Goal: Information Seeking & Learning: Check status

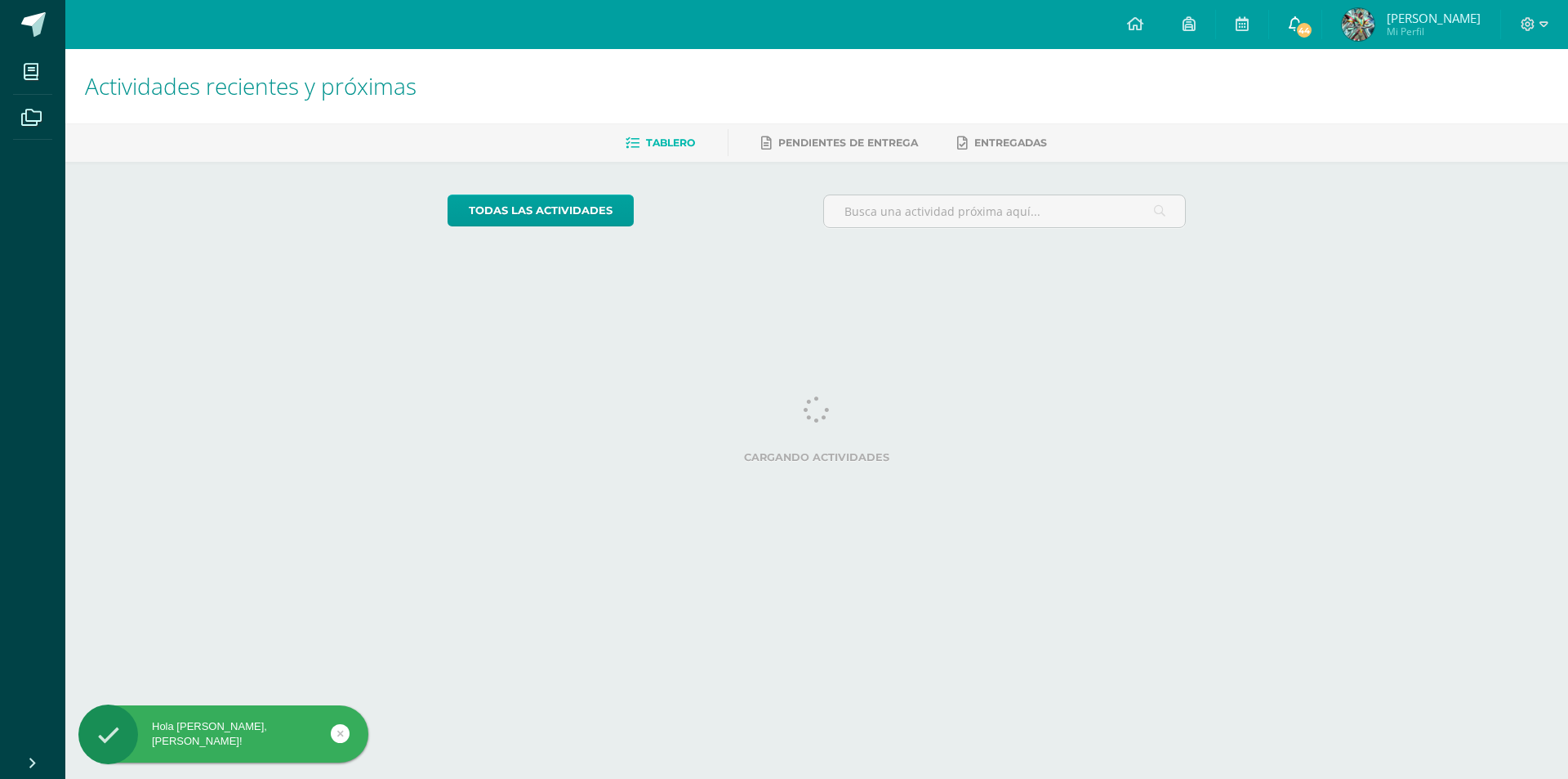
click at [1305, 37] on link "44" at bounding box center [1295, 24] width 52 height 49
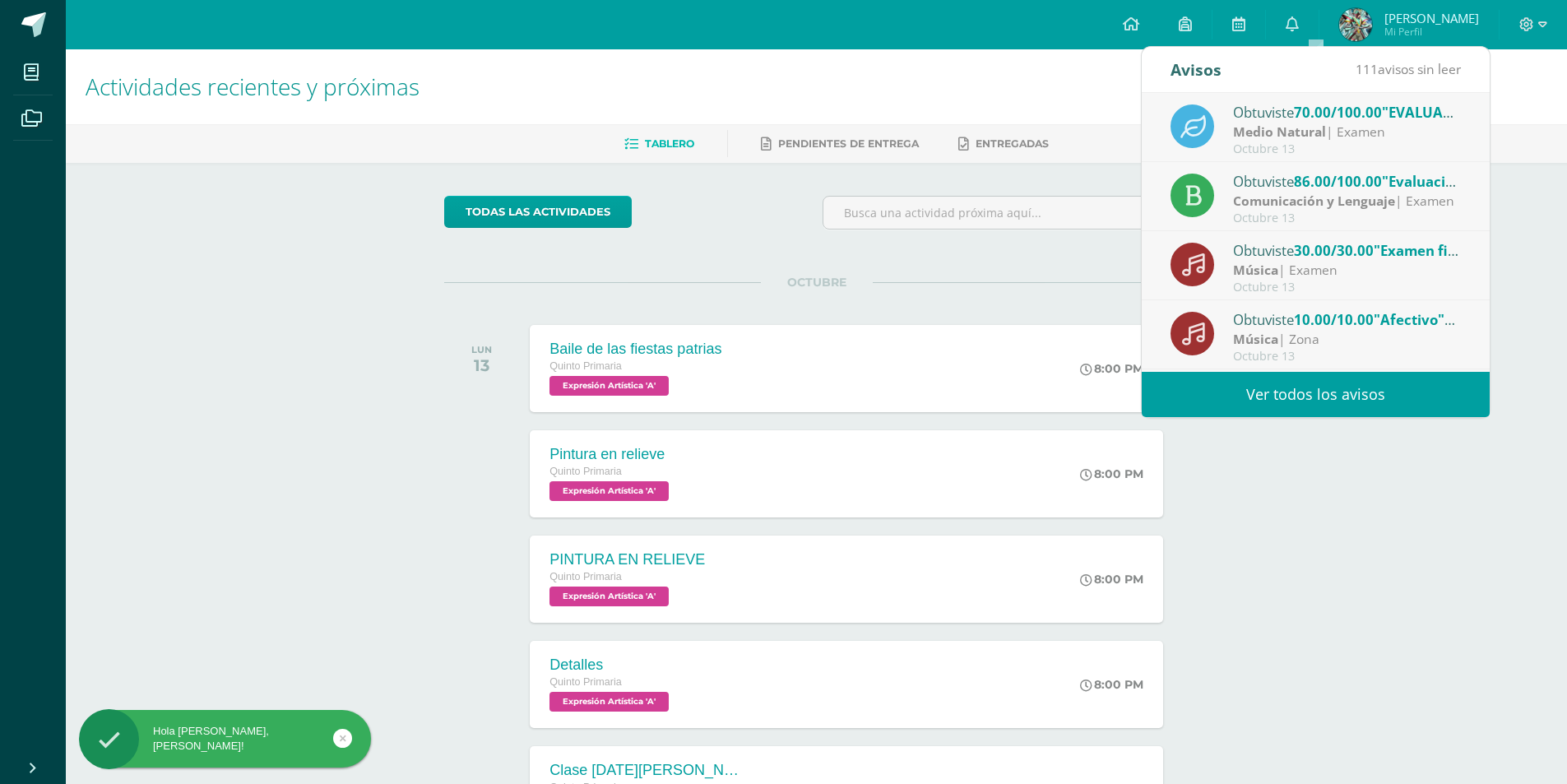
click at [1304, 125] on strong "Medio Natural" at bounding box center [1280, 131] width 93 height 18
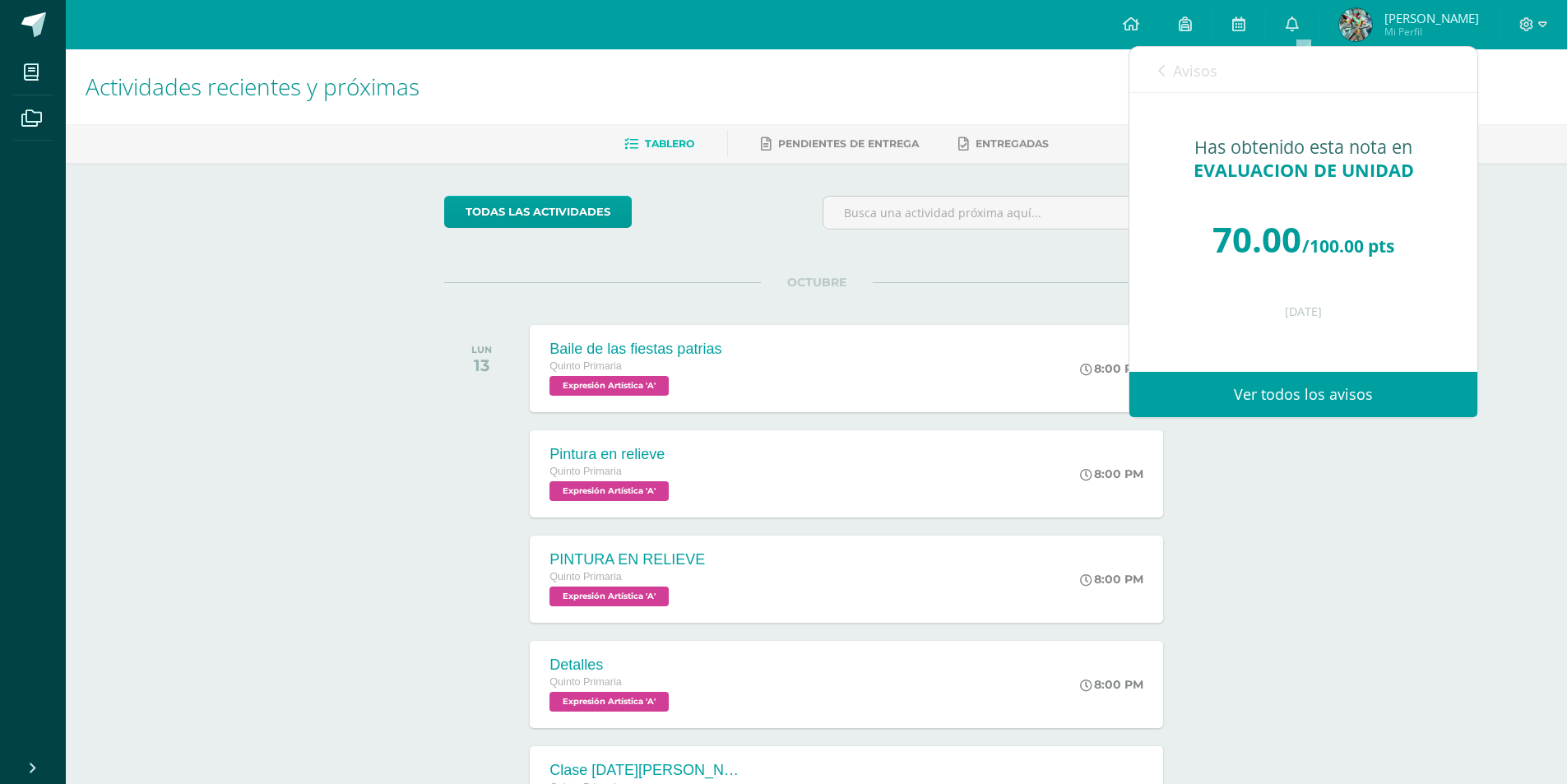
click at [1221, 86] on div "Avisos 110 avisos sin leer Avisos" at bounding box center [1304, 70] width 348 height 46
click at [1206, 82] on link "Avisos" at bounding box center [1188, 71] width 59 height 47
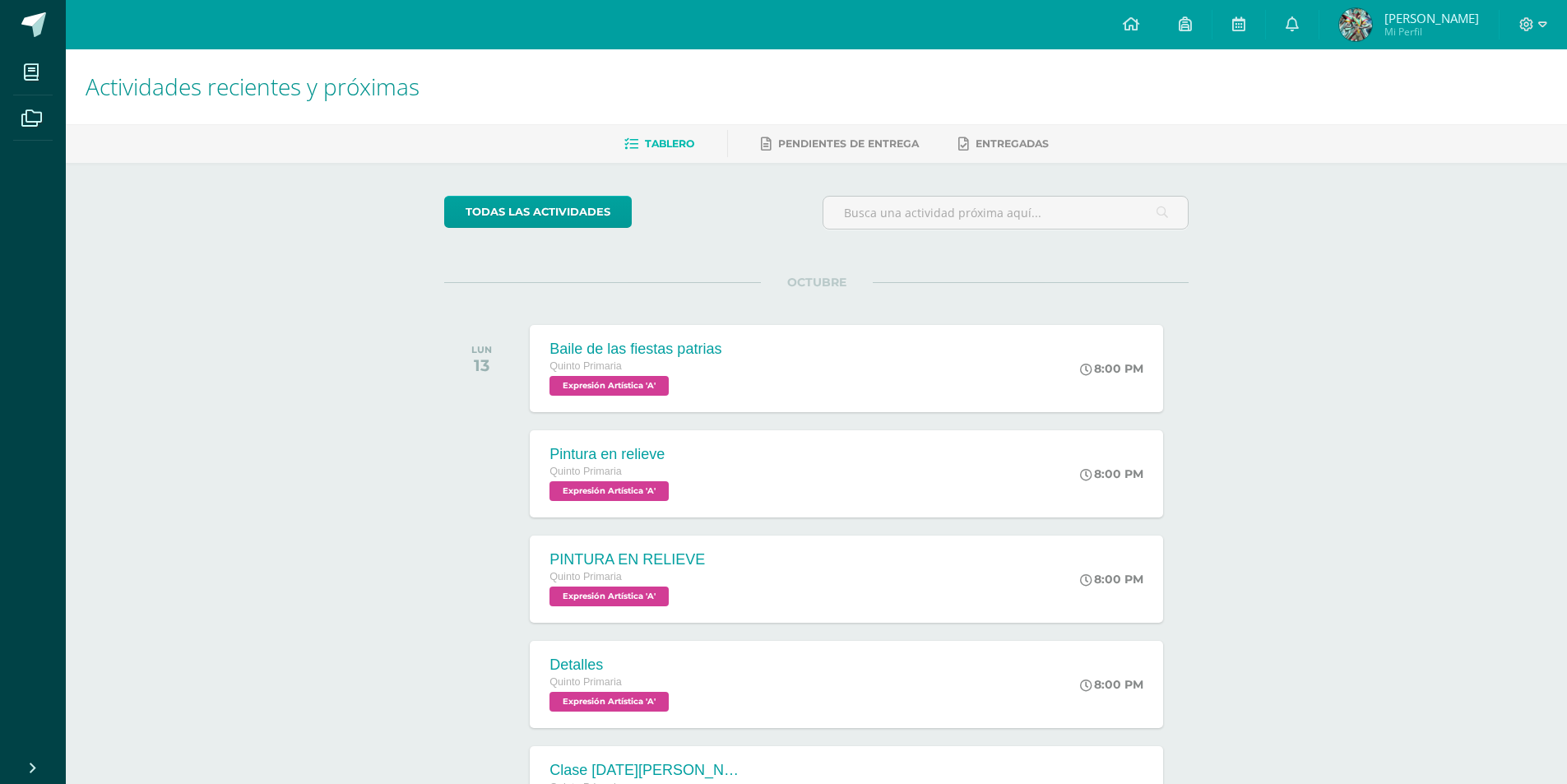
click at [1392, 40] on span "Raúl Alejandro Mi Perfil" at bounding box center [1409, 24] width 146 height 33
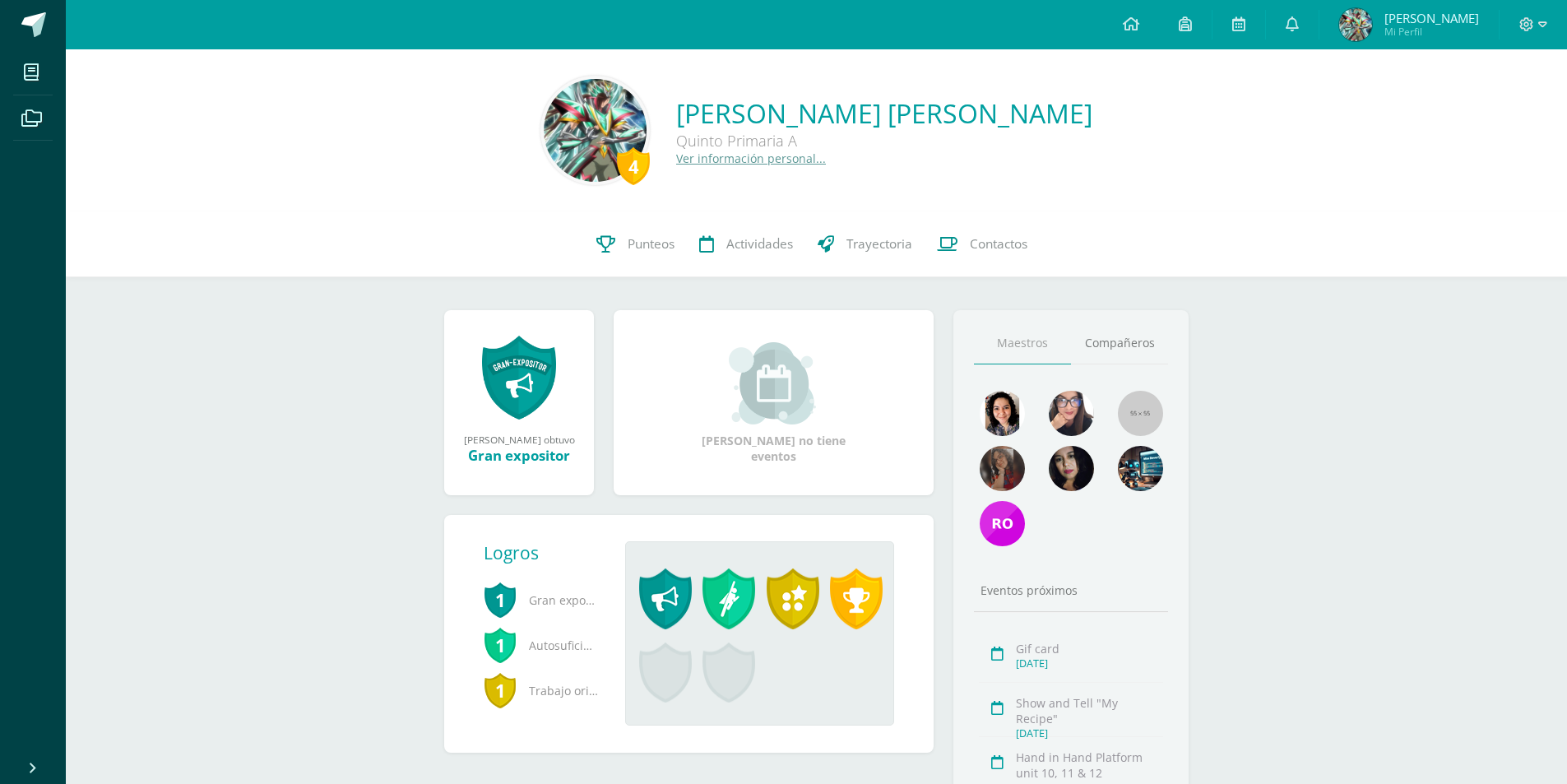
click at [656, 582] on span at bounding box center [665, 599] width 52 height 61
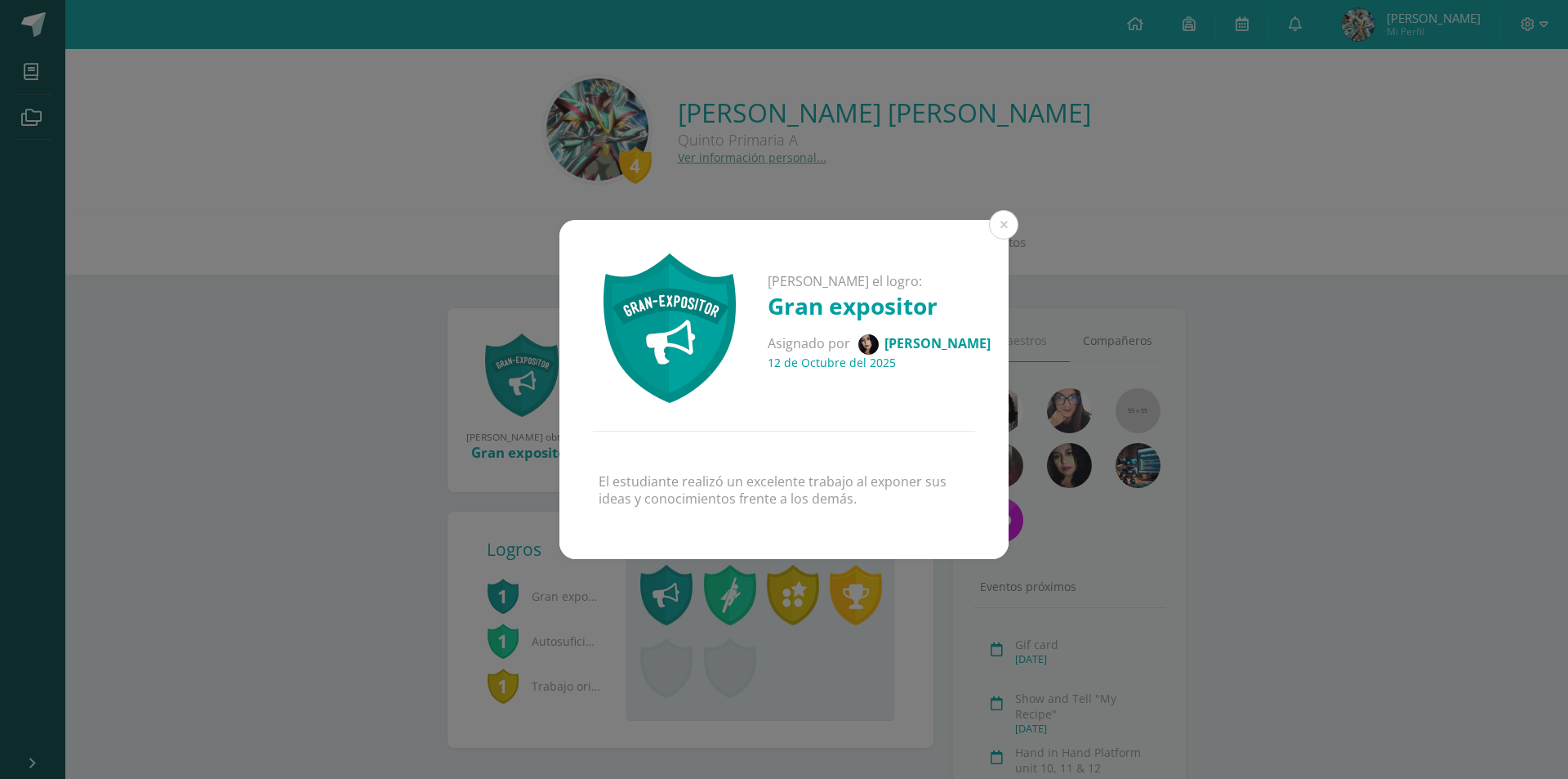
click at [985, 226] on div "Raúl Alejandro ganó el logro: Gran expositor Asignado por Carina Pérez 12 de Oc…" at bounding box center [784, 324] width 450 height 211
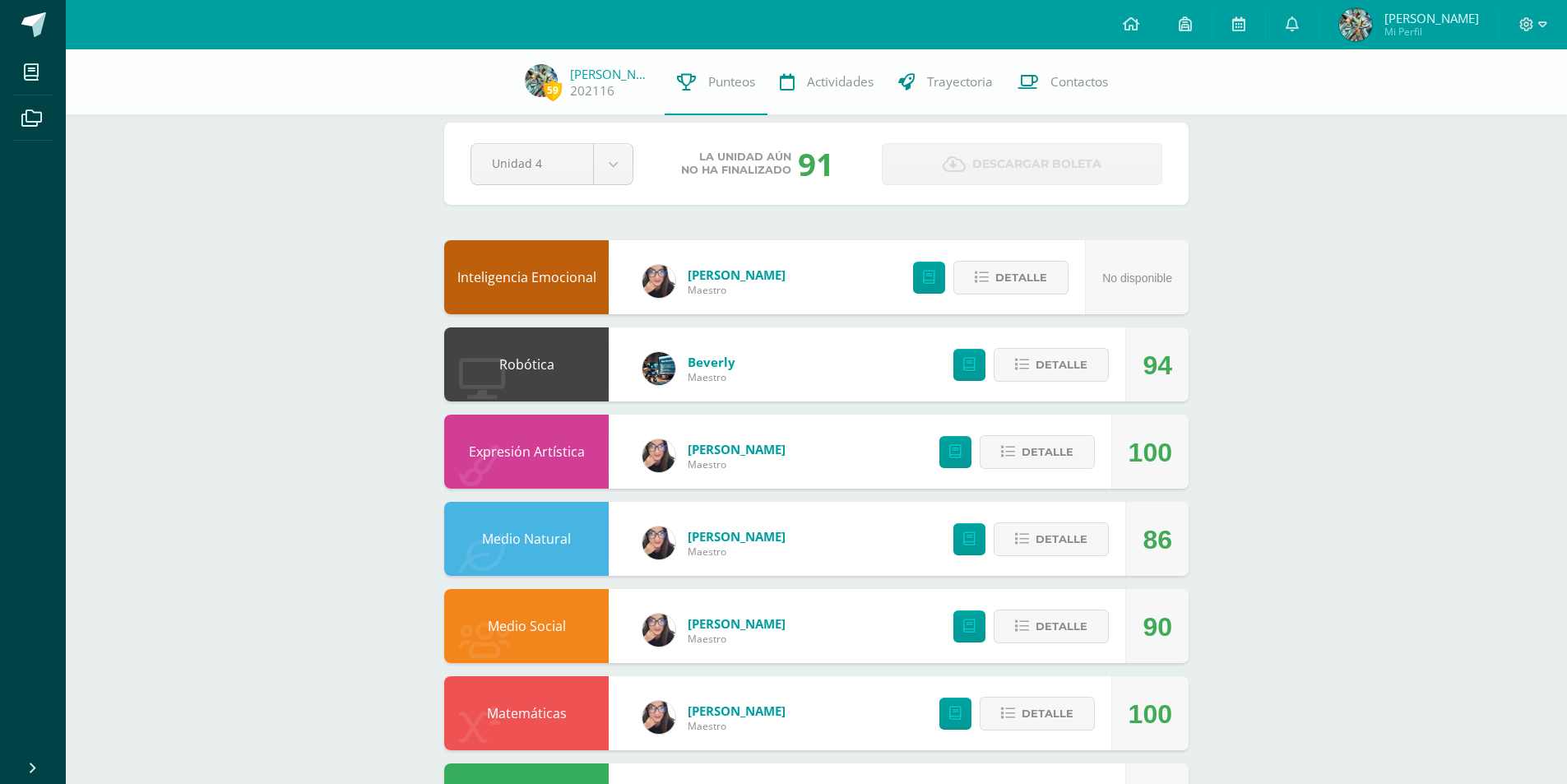
scroll to position [82, 0]
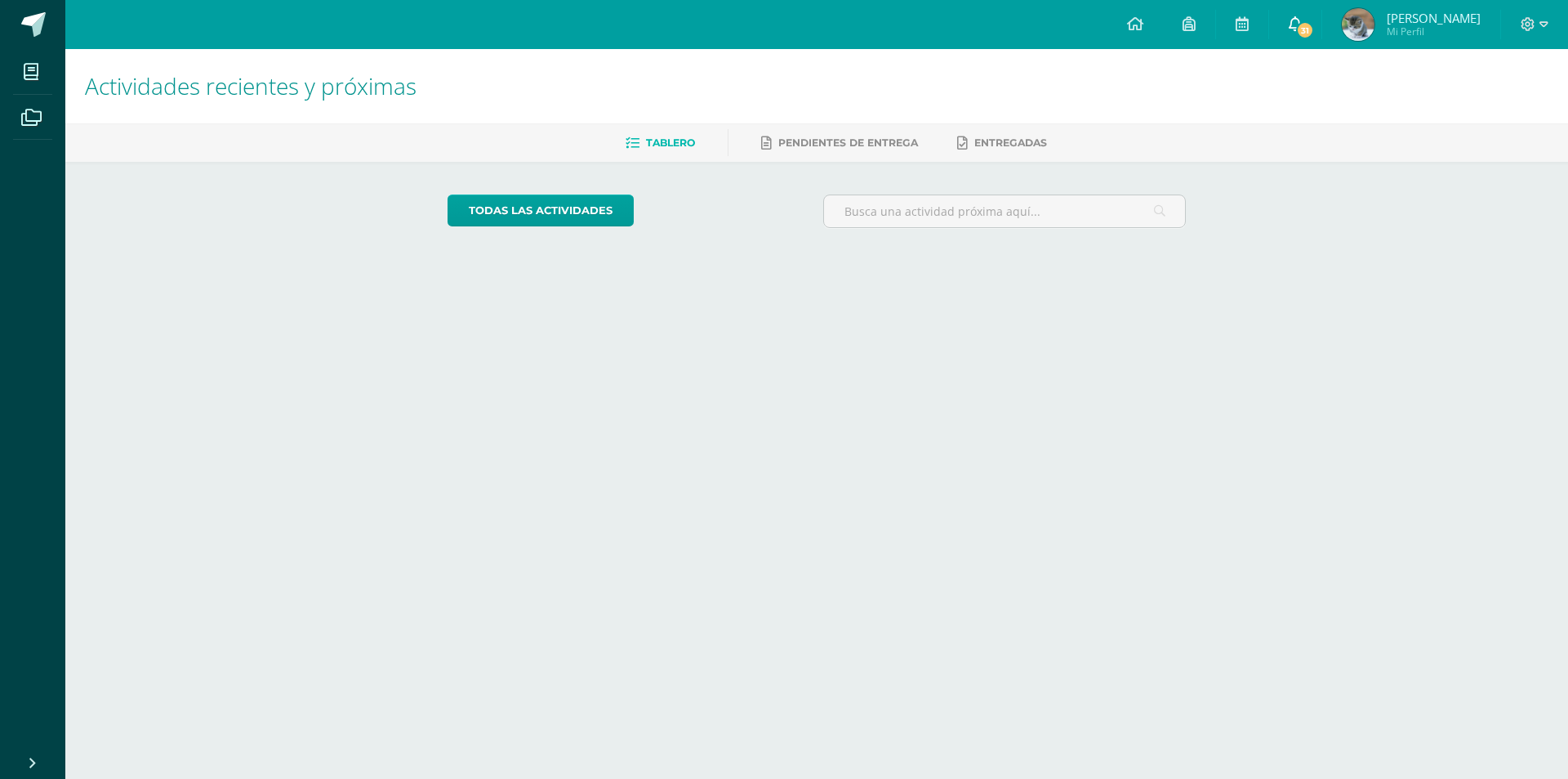
click at [1313, 32] on span "31" at bounding box center [1304, 30] width 18 height 18
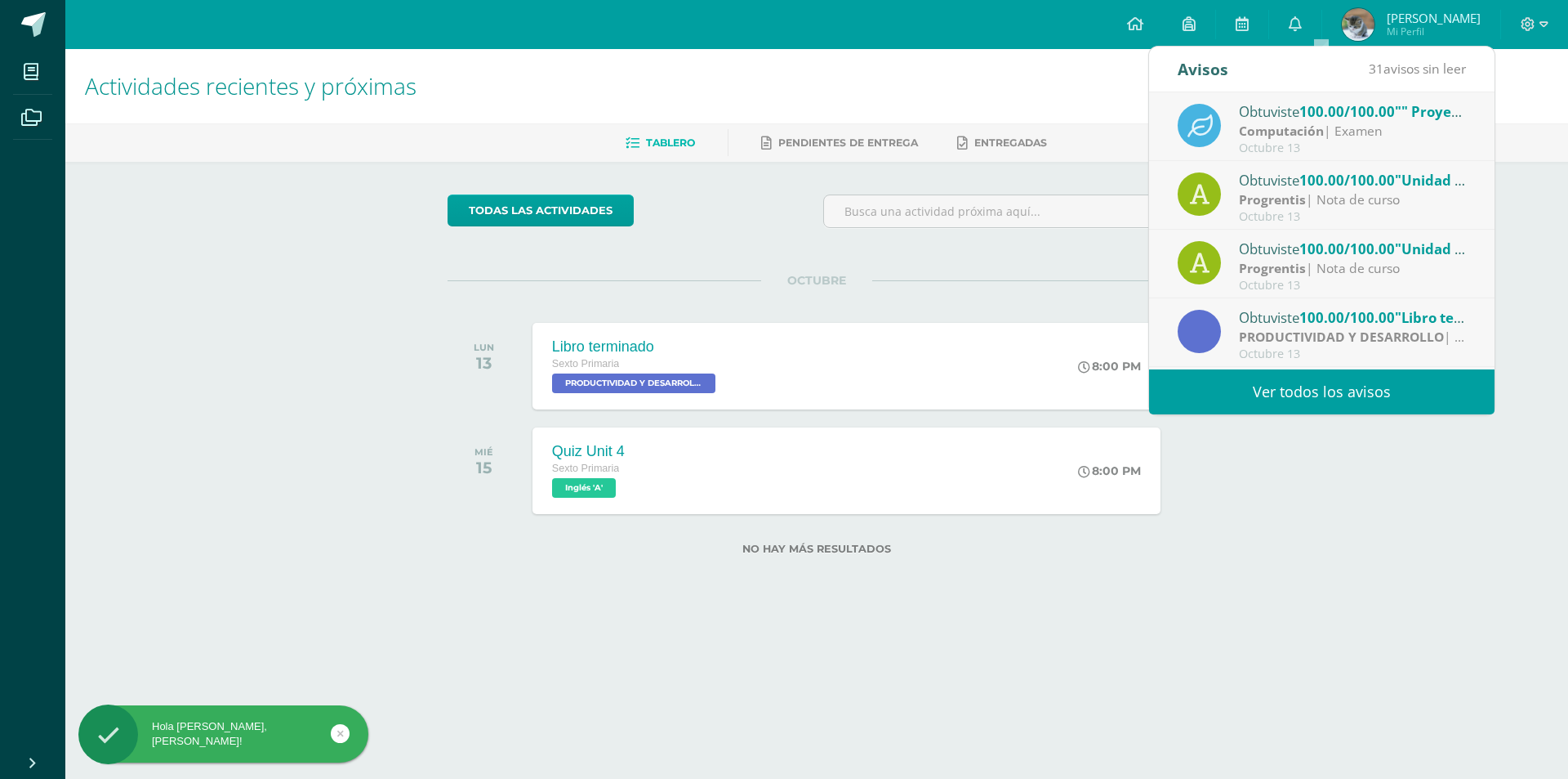
click at [1314, 130] on strong "Computación" at bounding box center [1281, 130] width 85 height 18
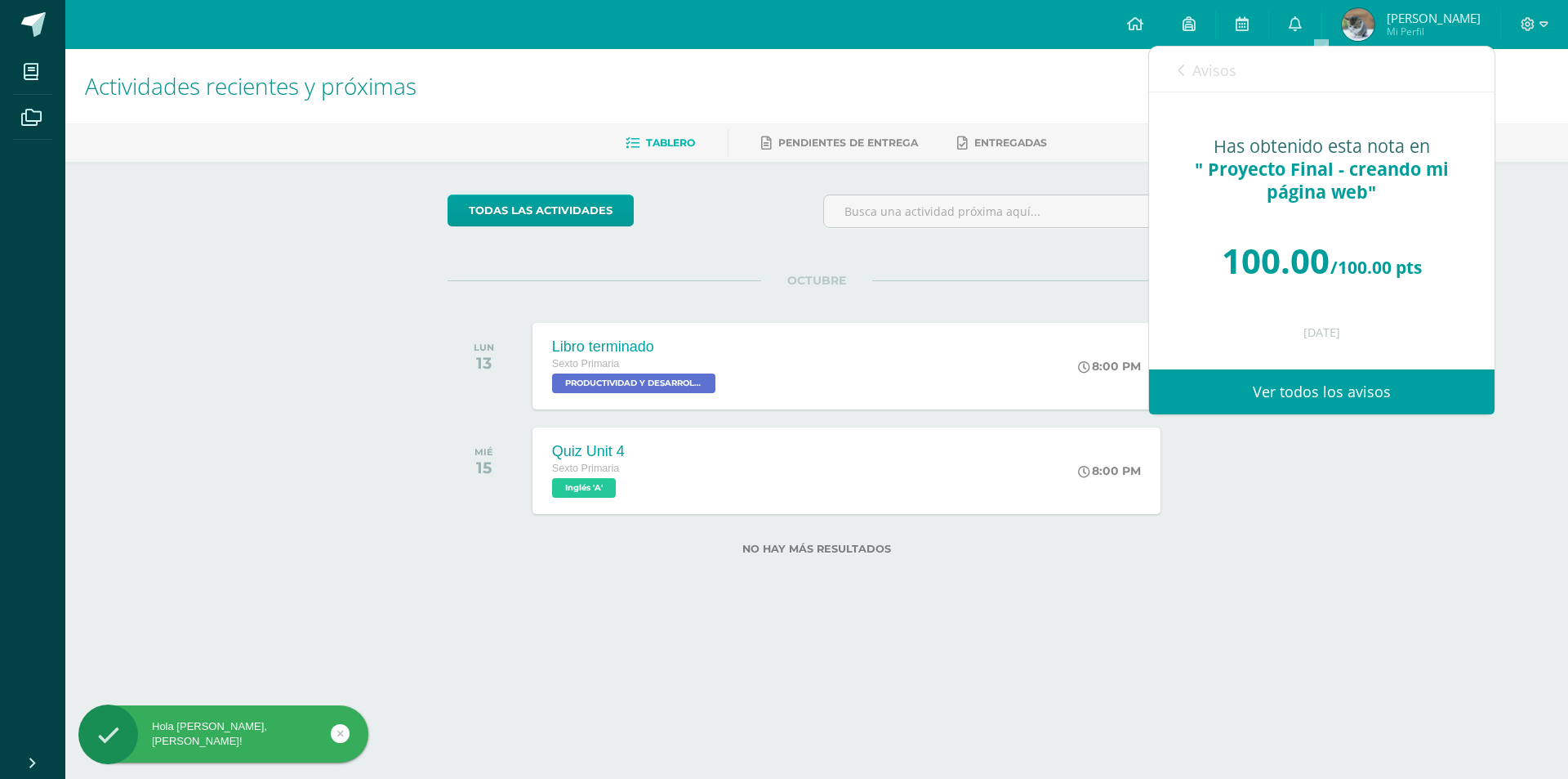
click at [1230, 79] on span "Avisos" at bounding box center [1213, 71] width 44 height 20
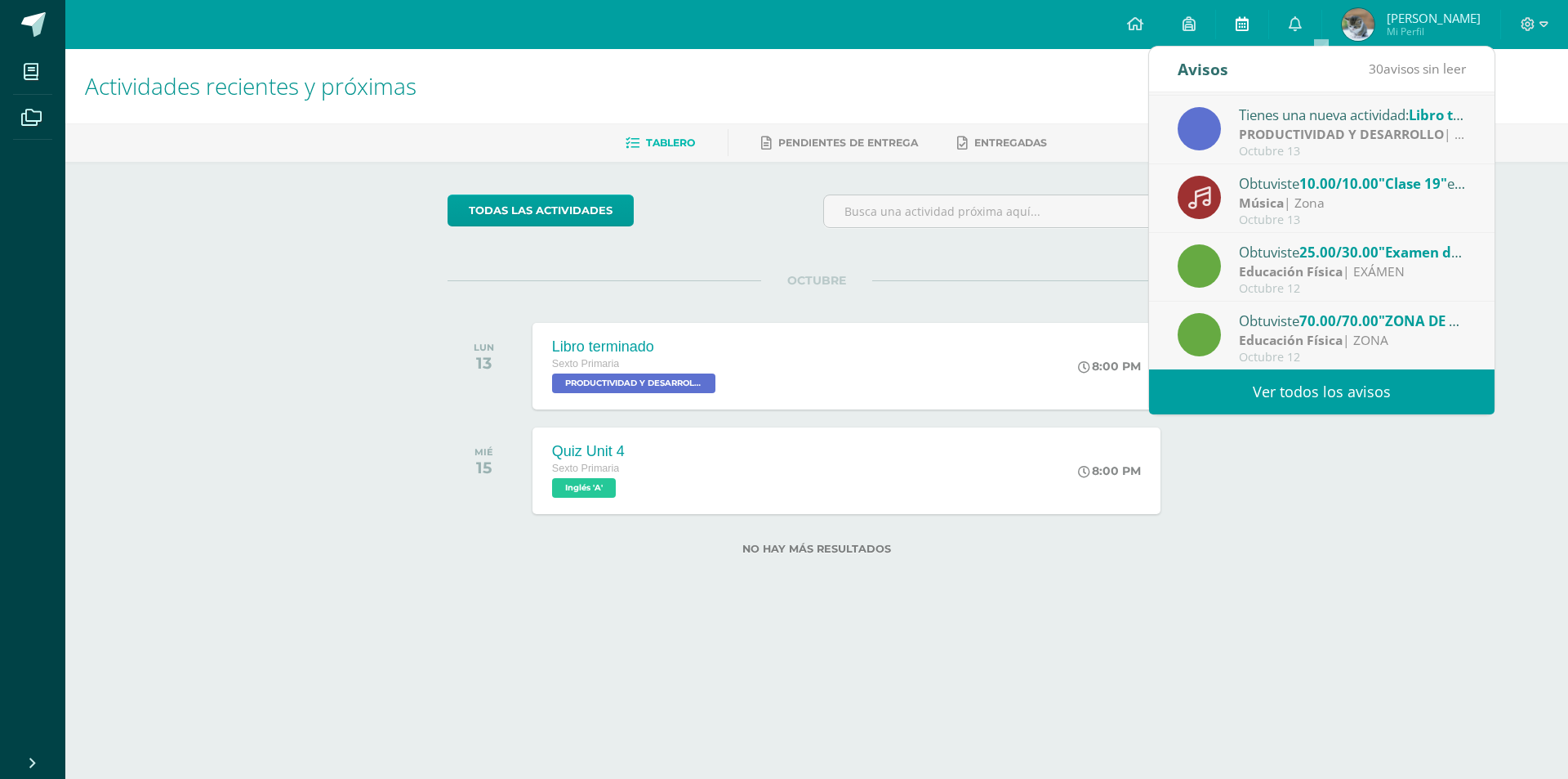
scroll to position [272, 0]
click at [1311, 262] on strong "Educación Física" at bounding box center [1291, 270] width 104 height 18
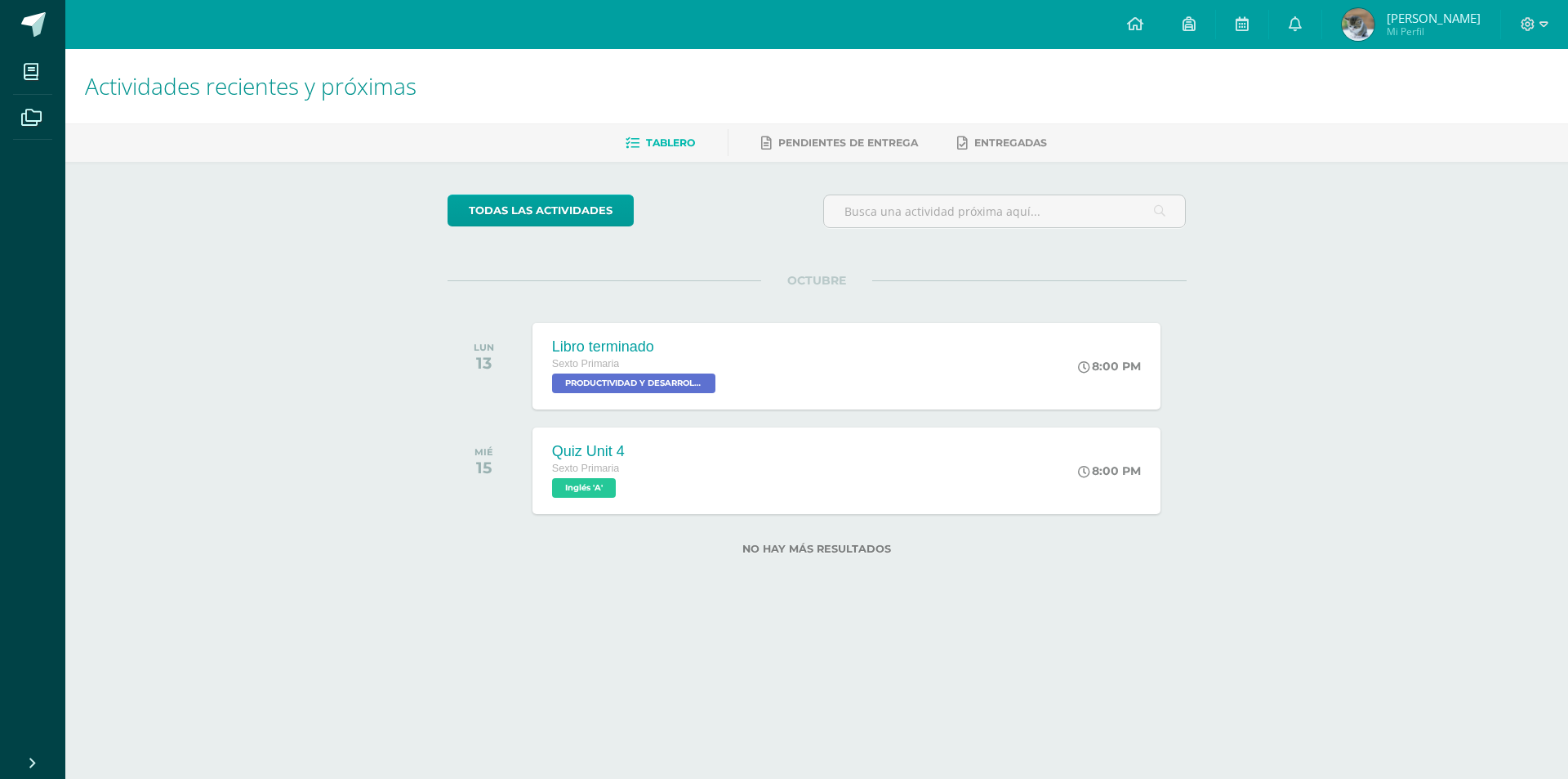
click at [1518, 27] on div at bounding box center [1535, 24] width 67 height 49
click at [1545, 20] on icon at bounding box center [1544, 24] width 9 height 15
click at [1499, 116] on span "Cerrar sesión" at bounding box center [1492, 112] width 73 height 16
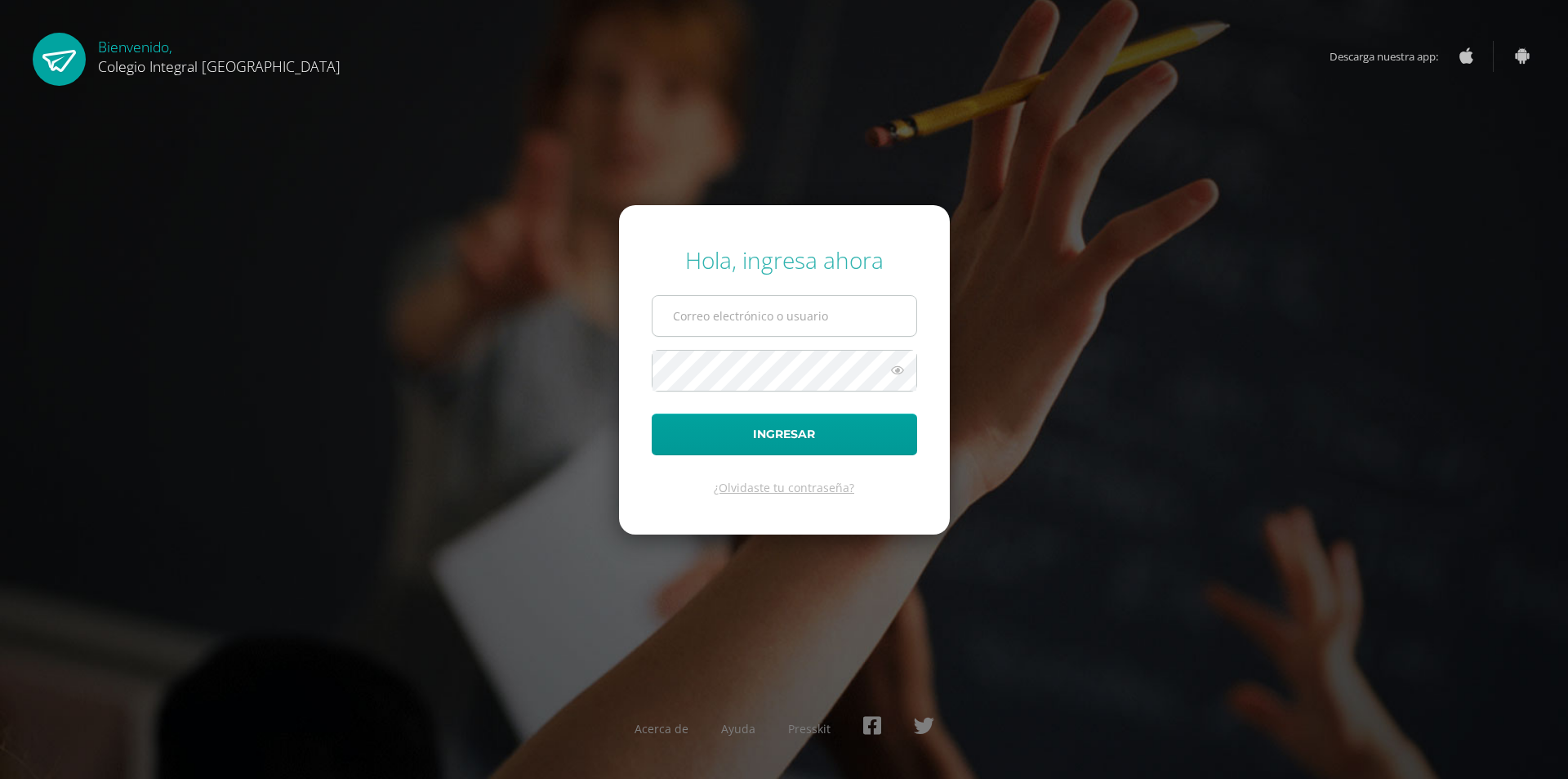
type input "202116@colegioelfaro.edu.gt"
click at [753, 301] on input "202116@colegioelfaro.edu.gt" at bounding box center [784, 316] width 263 height 40
click at [774, 416] on button "Ingresar" at bounding box center [784, 434] width 265 height 42
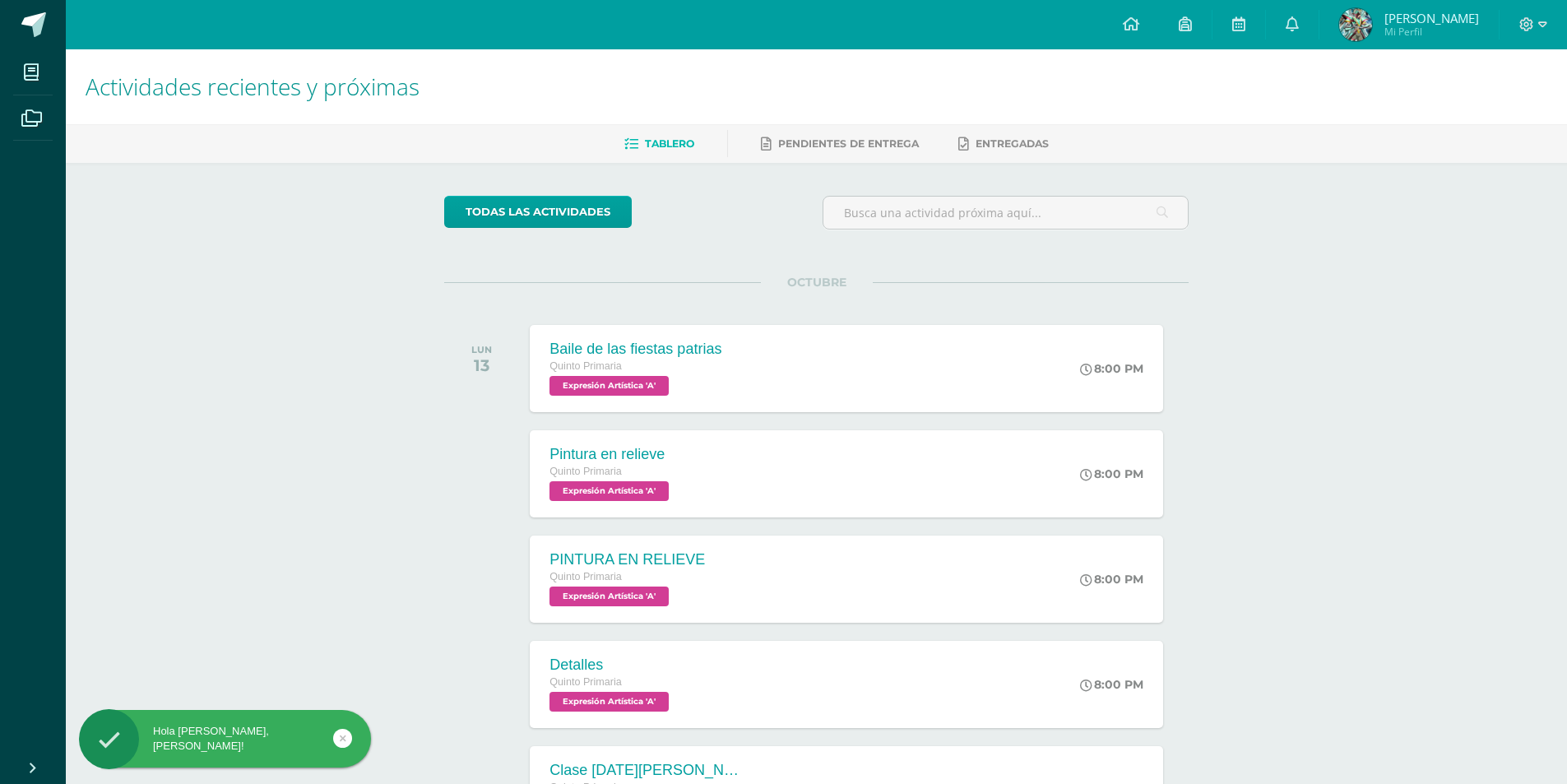
click at [1424, 17] on span "[PERSON_NAME]" at bounding box center [1432, 18] width 95 height 17
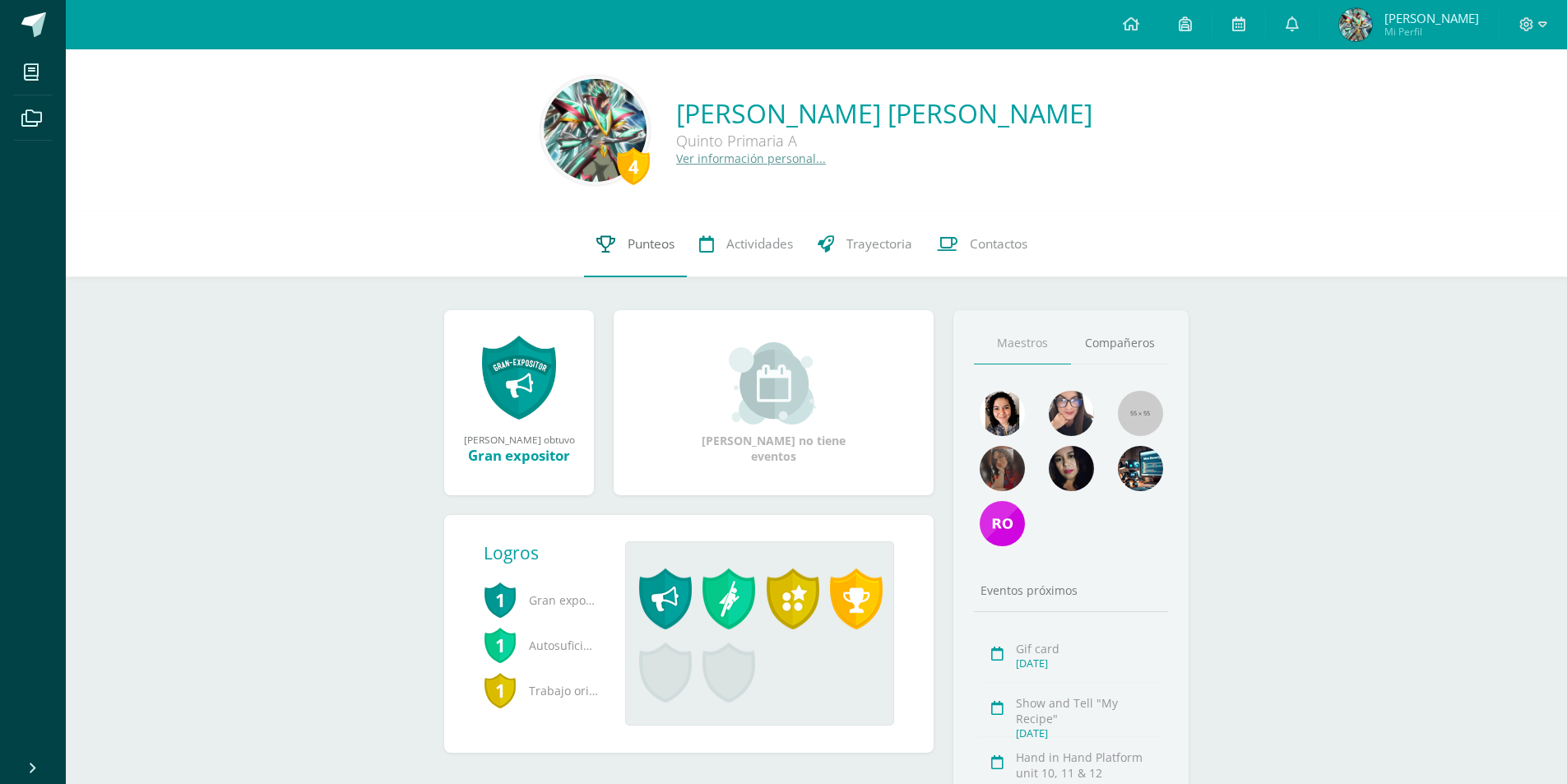
click at [628, 247] on span "Punteos" at bounding box center [651, 244] width 47 height 18
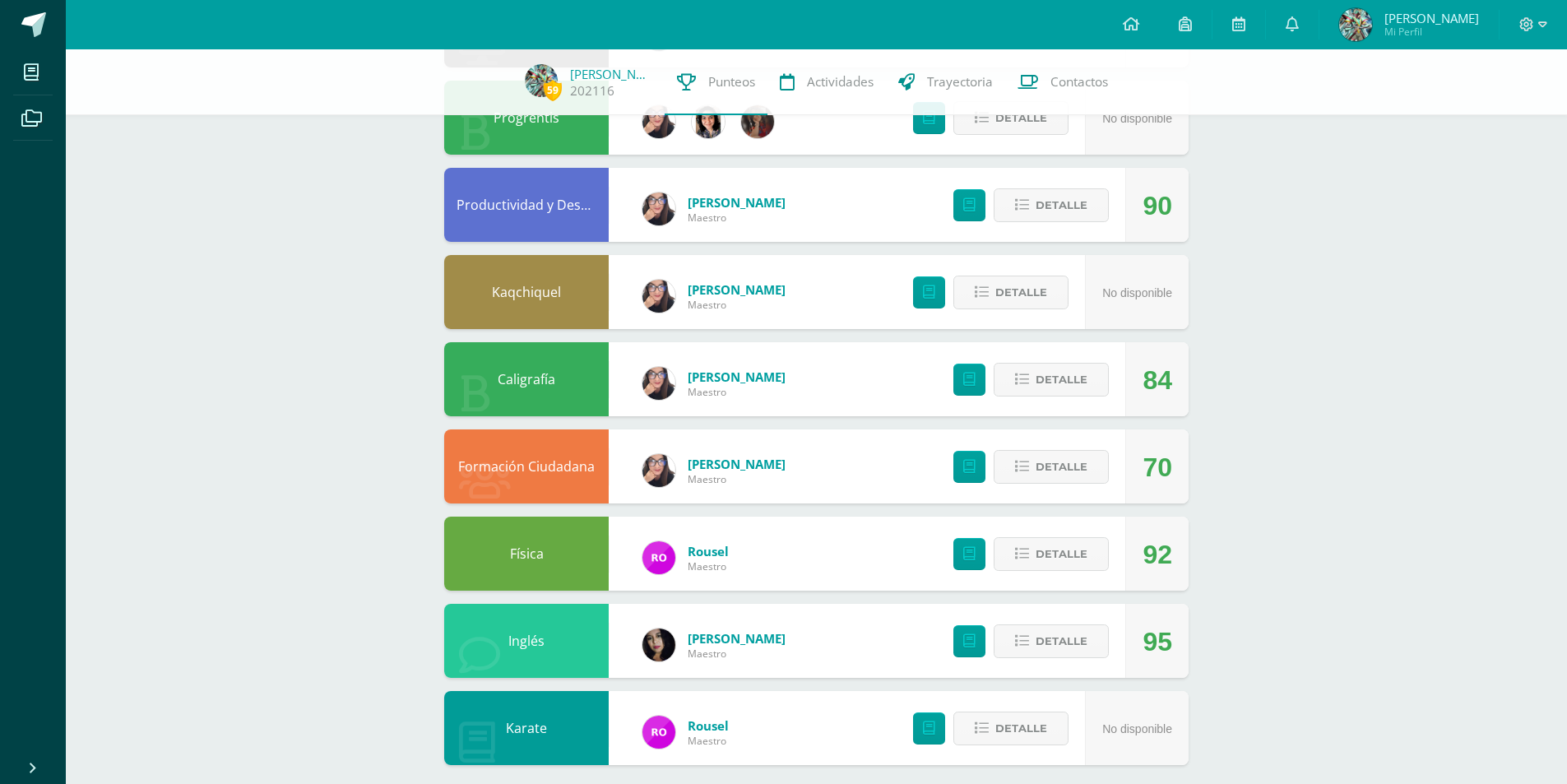
scroll to position [977, 0]
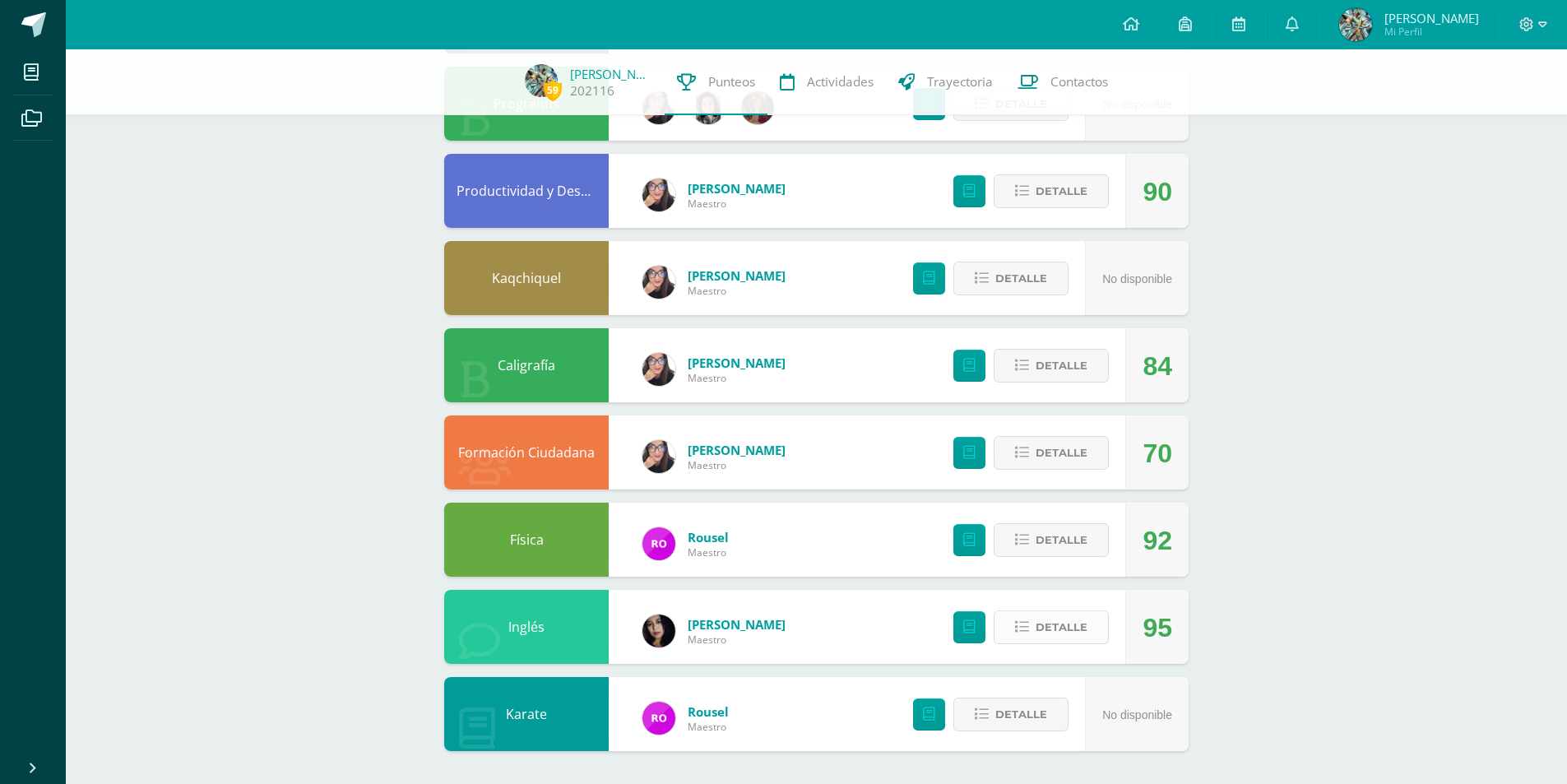
click at [1041, 636] on span "Detalle" at bounding box center [1062, 626] width 52 height 31
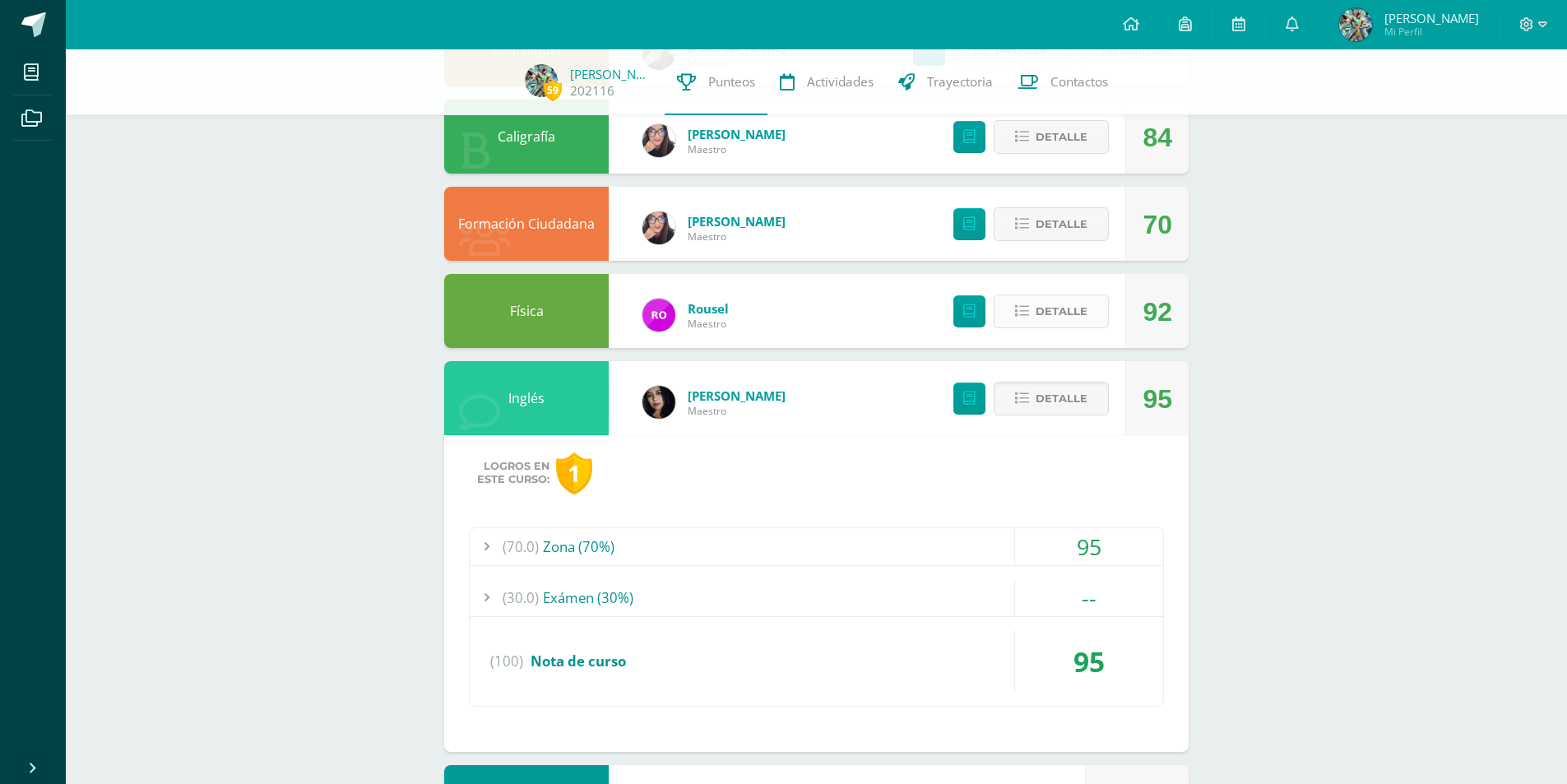
scroll to position [1294, 0]
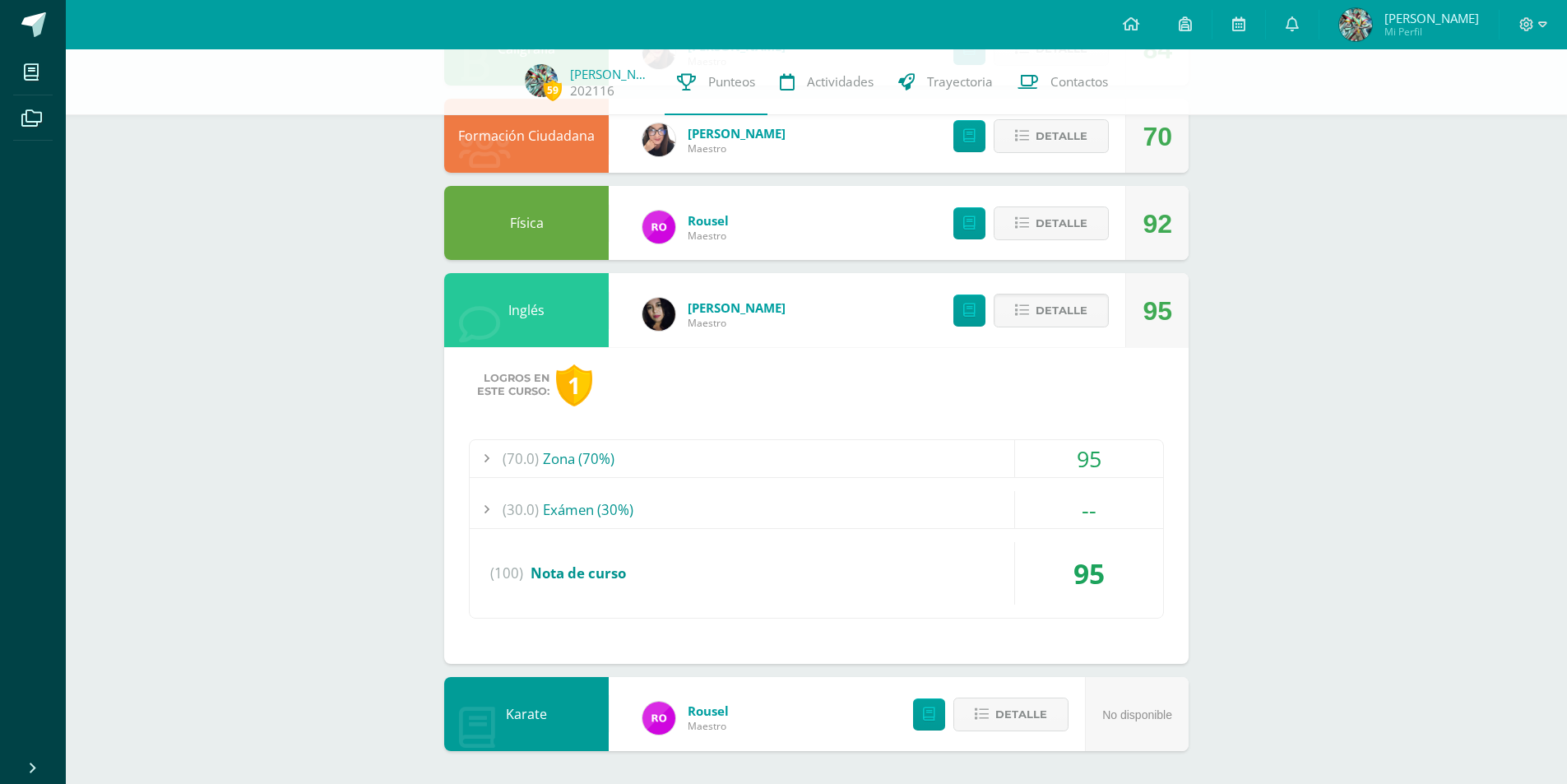
click at [1070, 582] on div "95" at bounding box center [1089, 572] width 148 height 62
click at [1107, 460] on div "95" at bounding box center [1089, 459] width 148 height 37
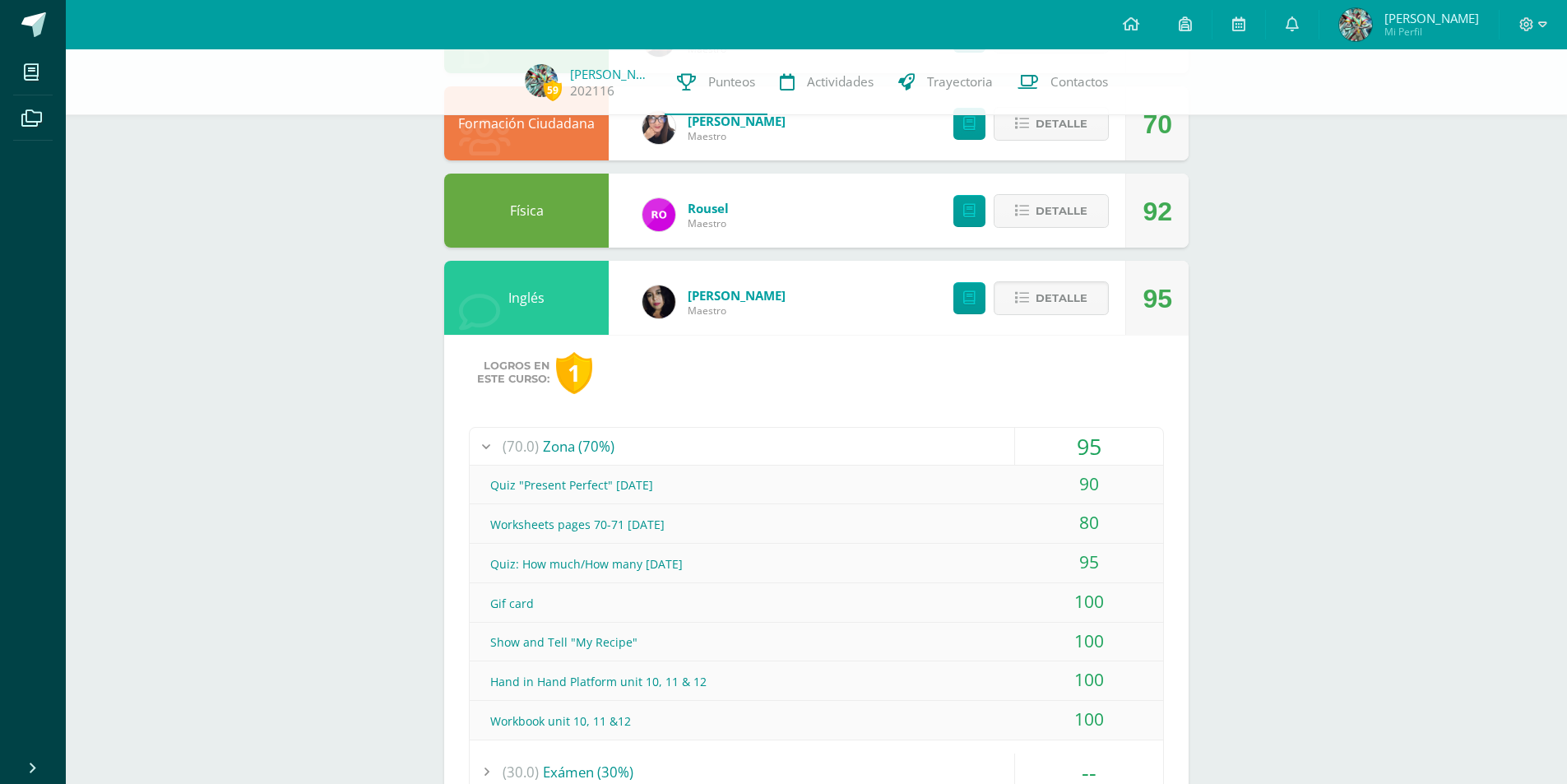
scroll to position [1211, 0]
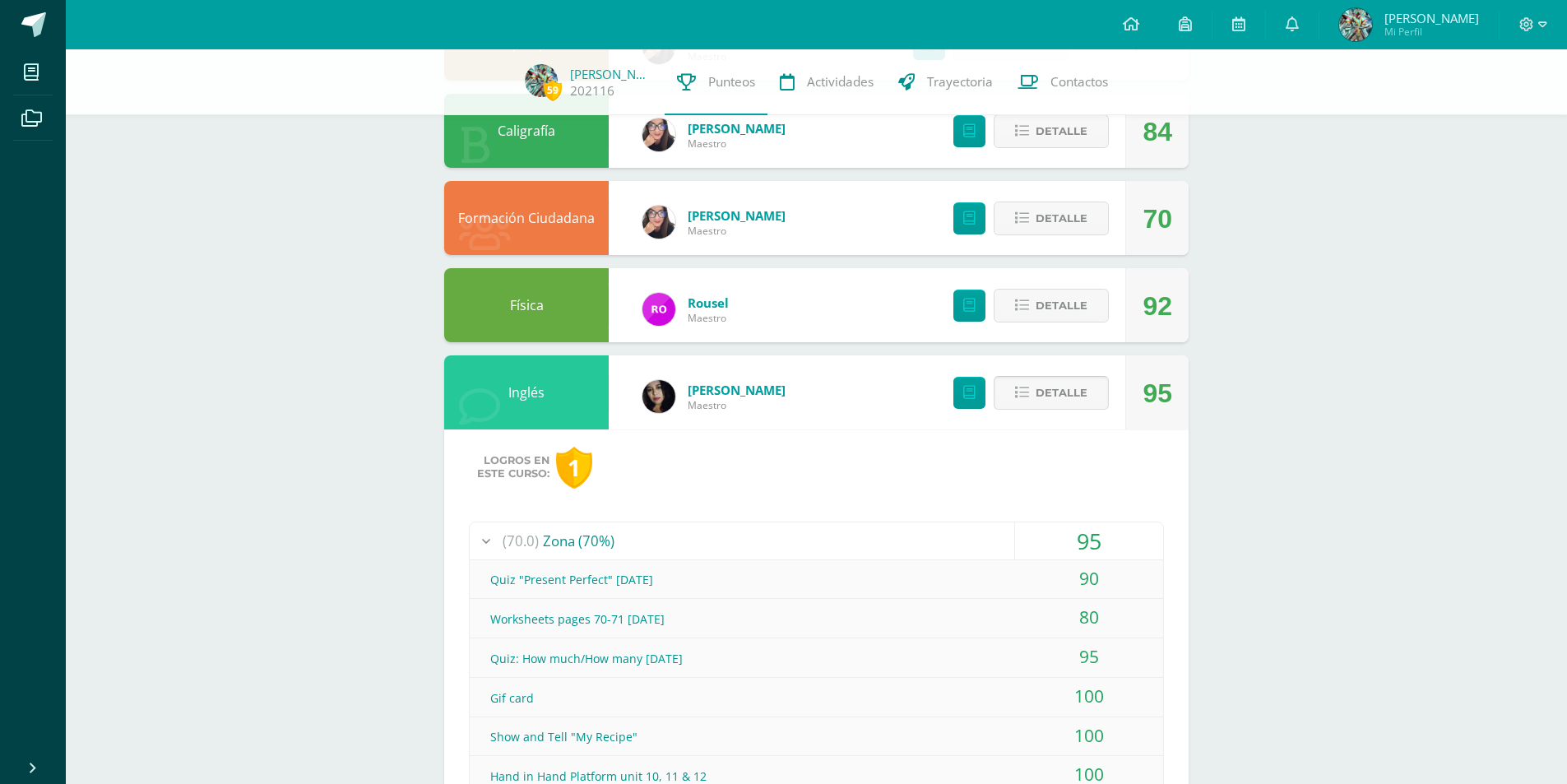
click at [1061, 392] on span "Detalle" at bounding box center [1062, 392] width 52 height 31
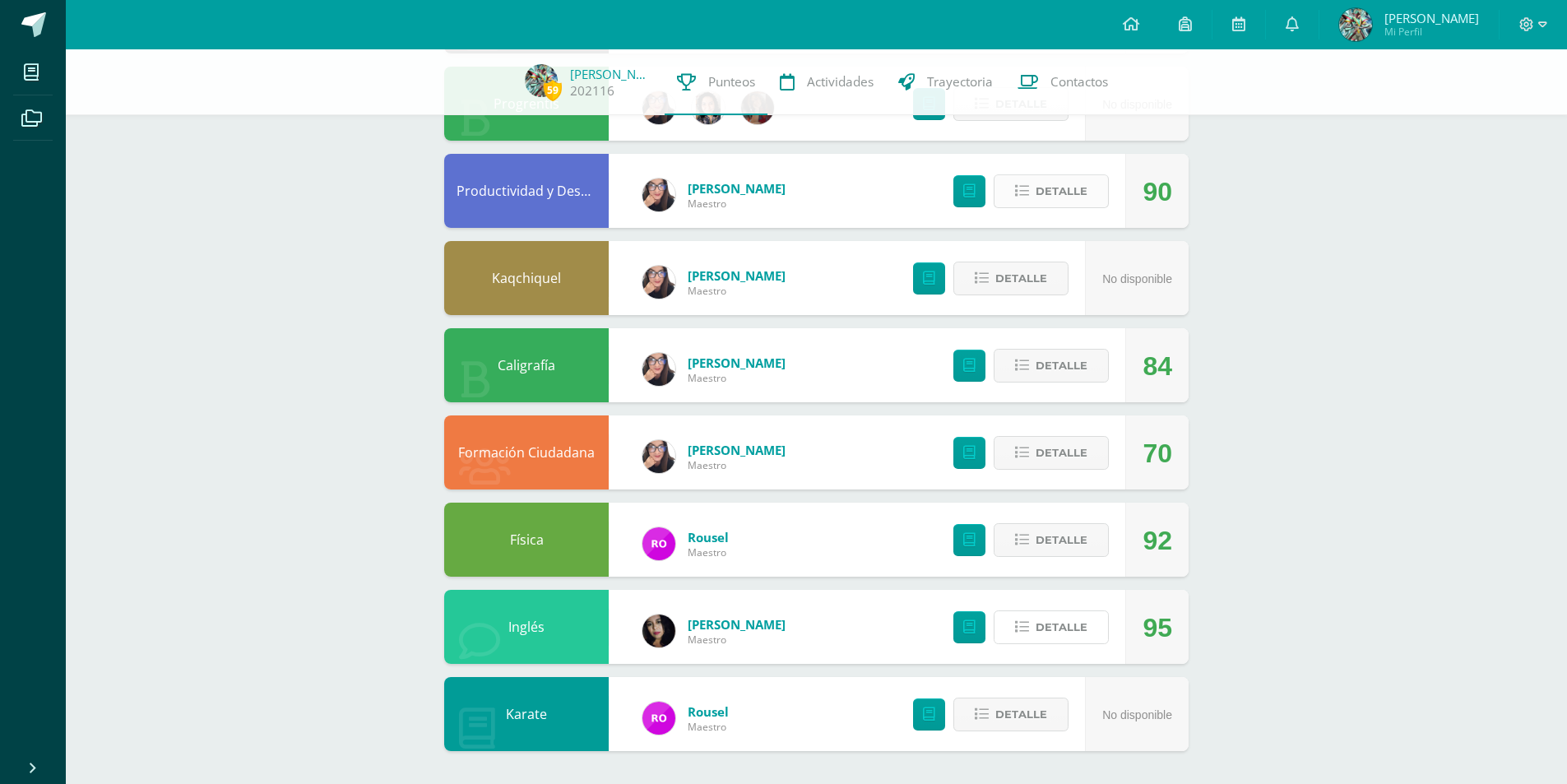
scroll to position [648, 0]
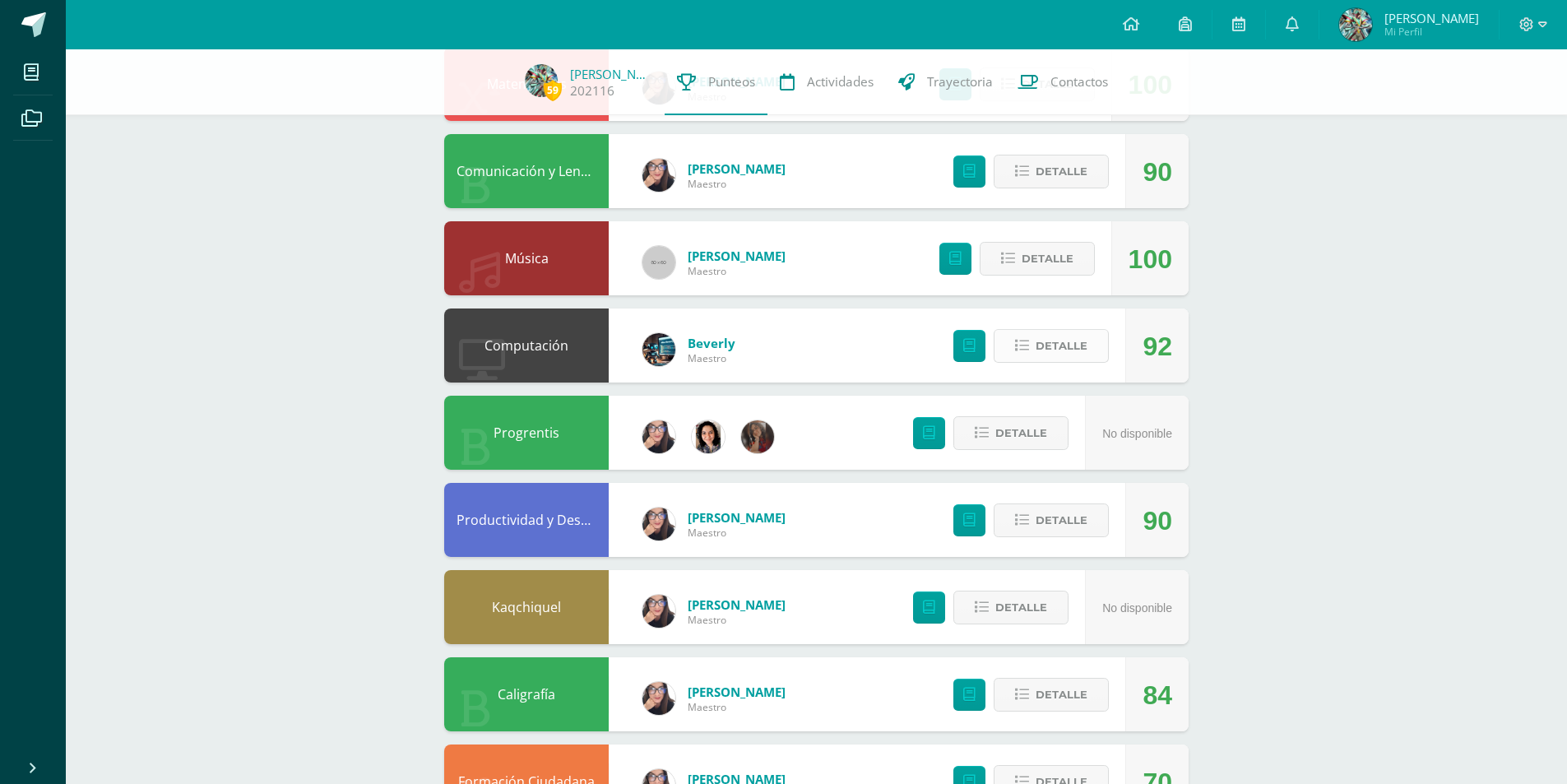
click at [1035, 359] on button "Detalle" at bounding box center [1051, 346] width 115 height 34
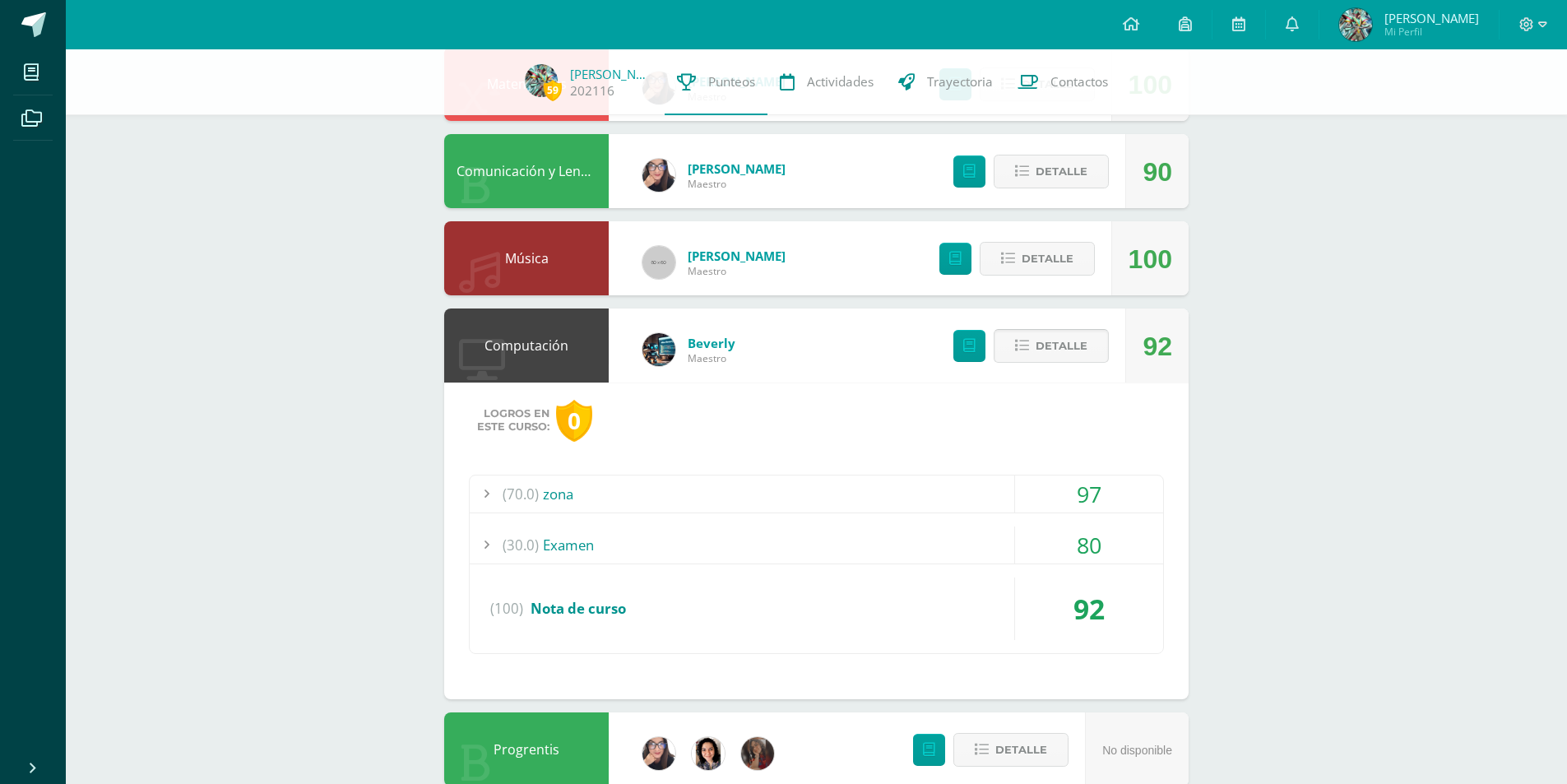
click at [1036, 356] on button "Detalle" at bounding box center [1051, 346] width 115 height 34
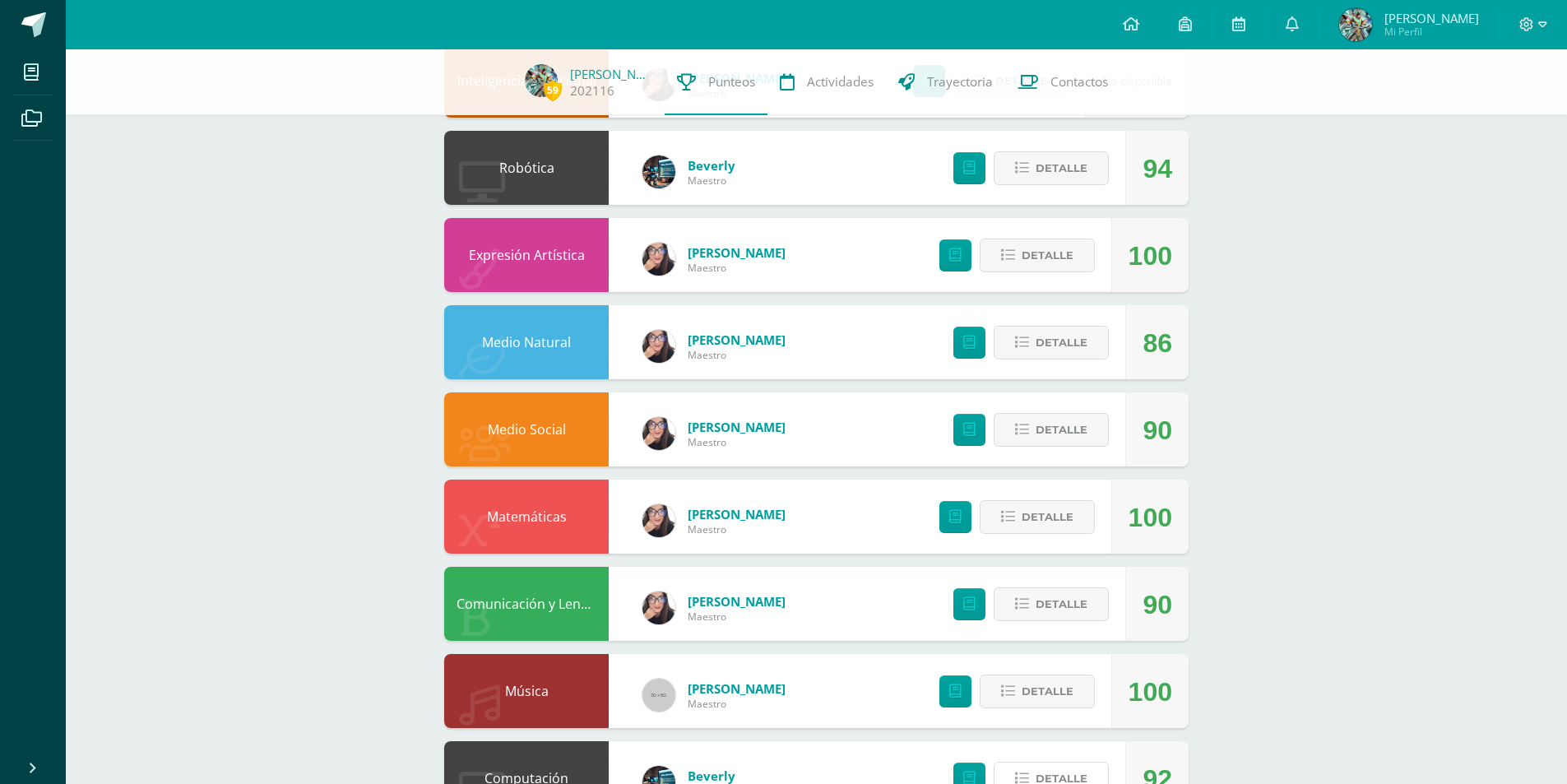
scroll to position [155, 0]
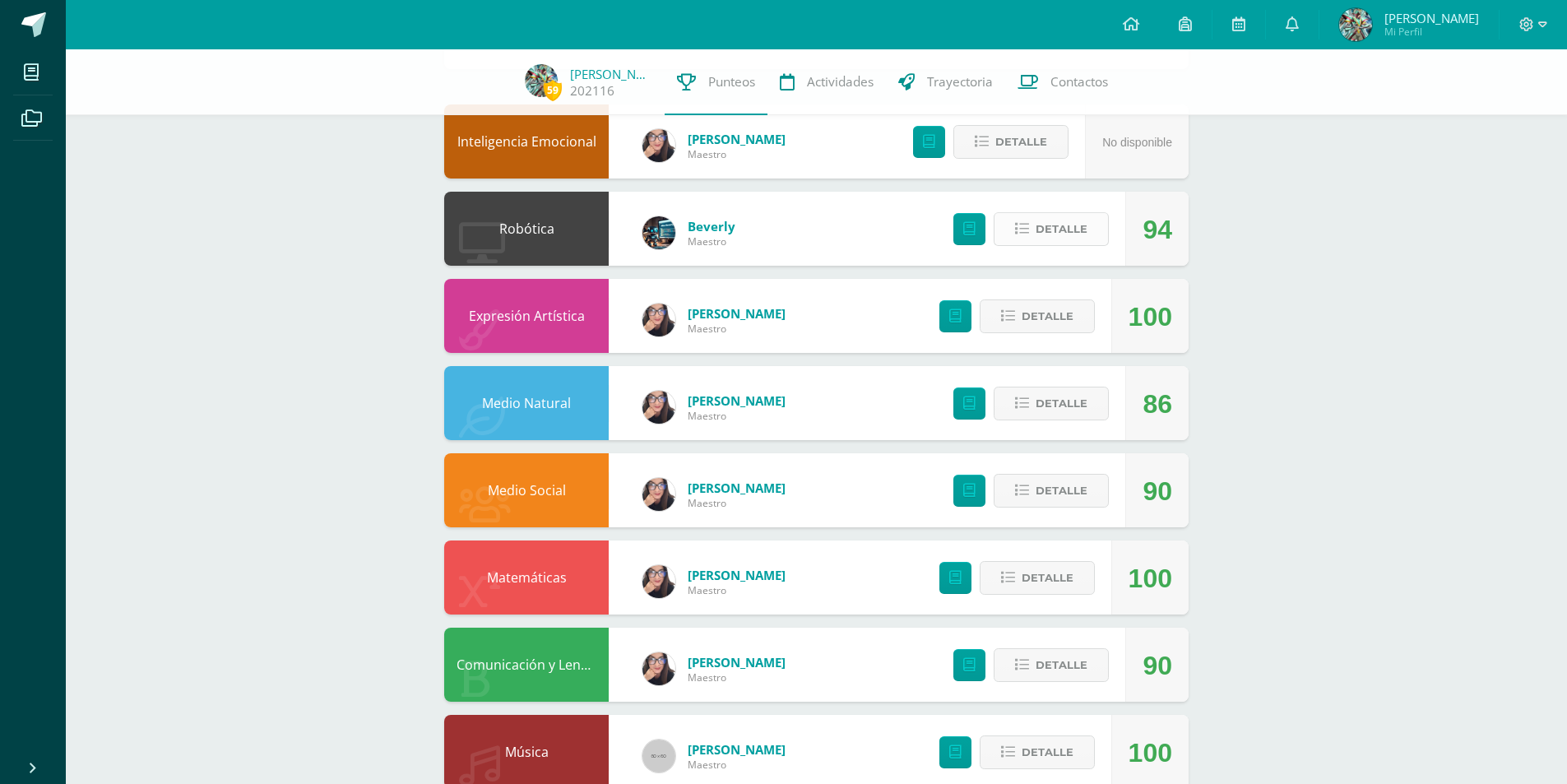
click at [1060, 236] on span "Detalle" at bounding box center [1062, 229] width 52 height 31
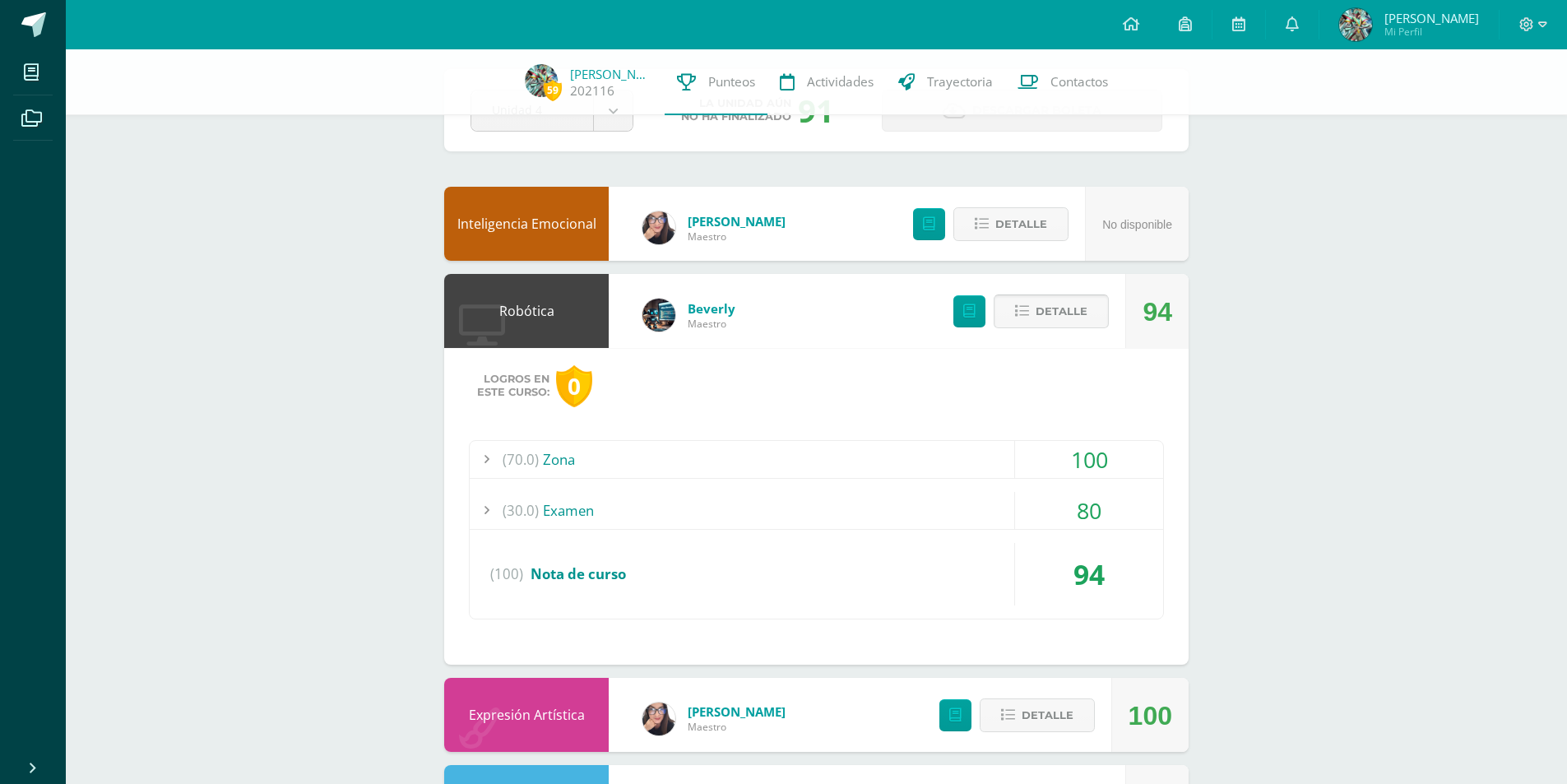
click at [1047, 310] on span "Detalle" at bounding box center [1062, 311] width 52 height 31
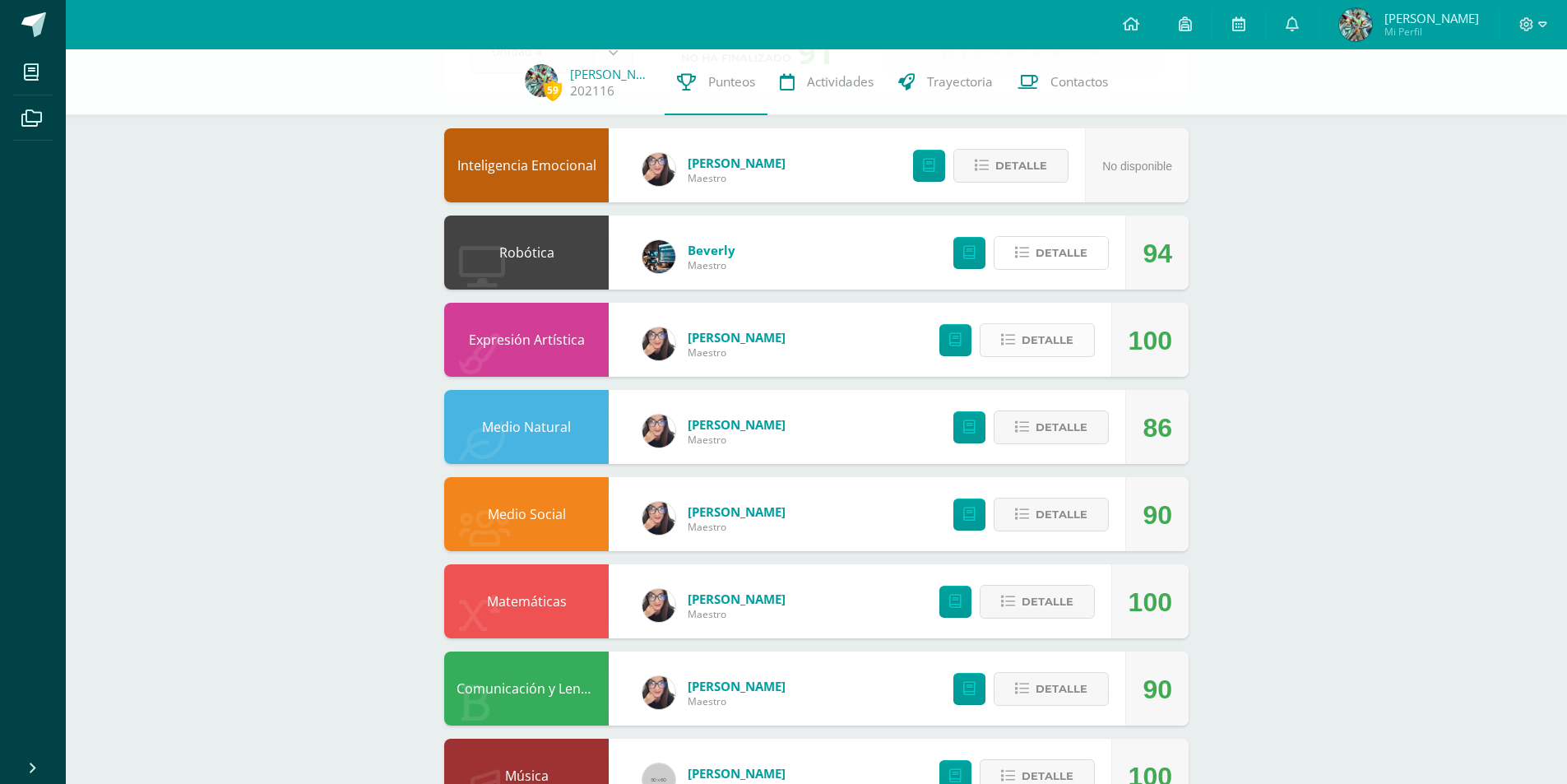
scroll to position [237, 0]
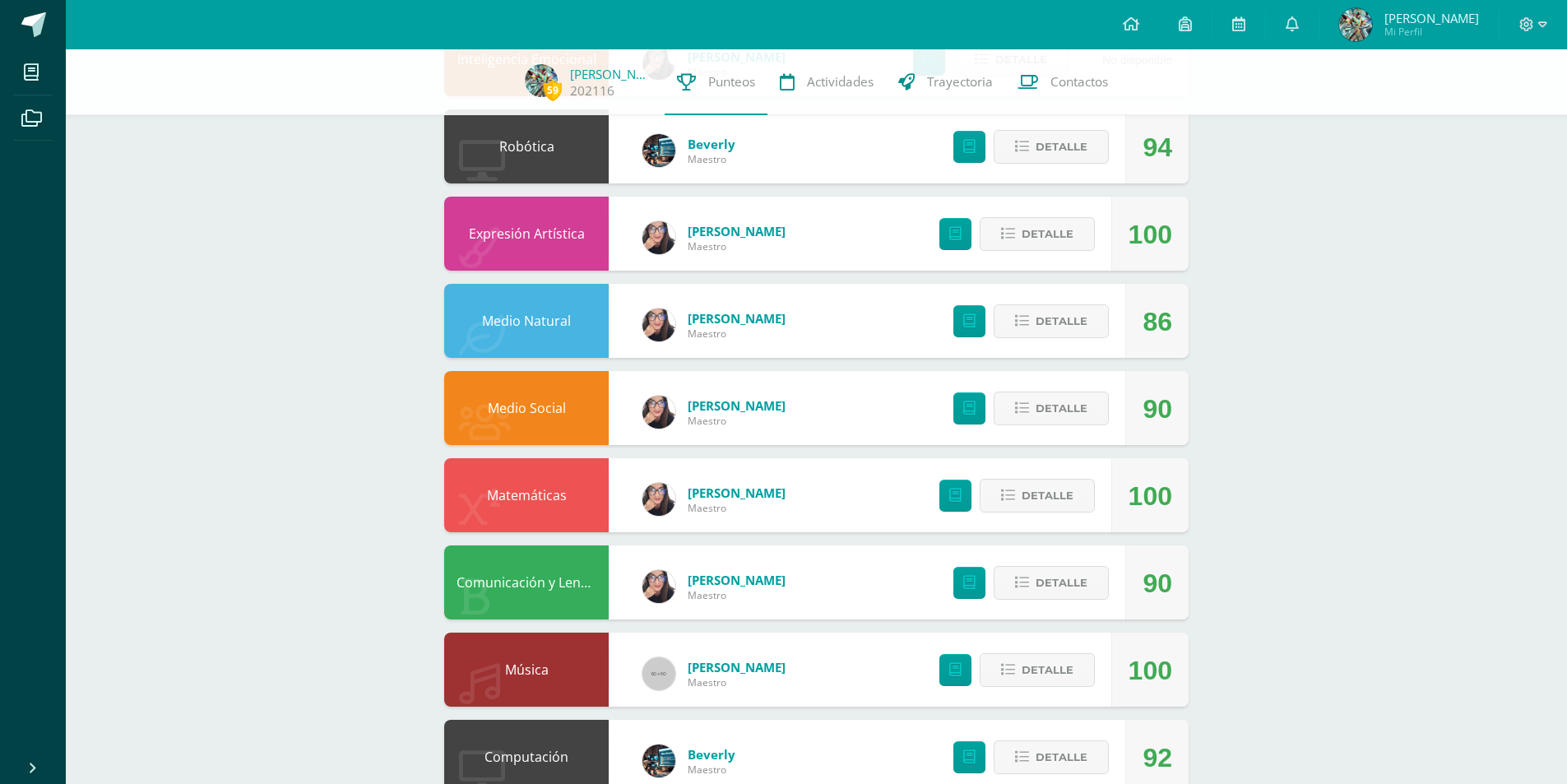
click at [1027, 339] on div "Detalle" at bounding box center [1026, 321] width 196 height 74
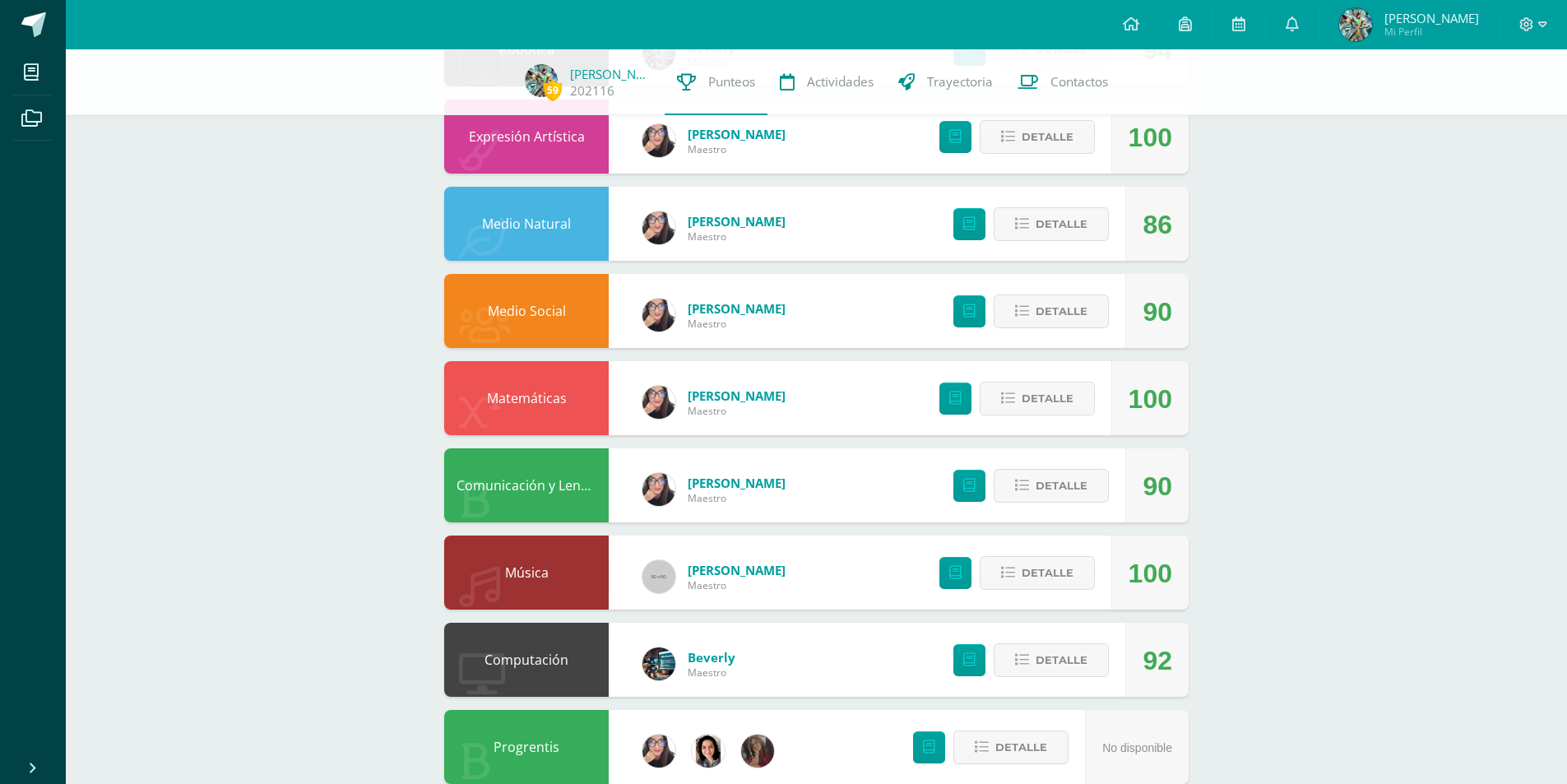
scroll to position [566, 0]
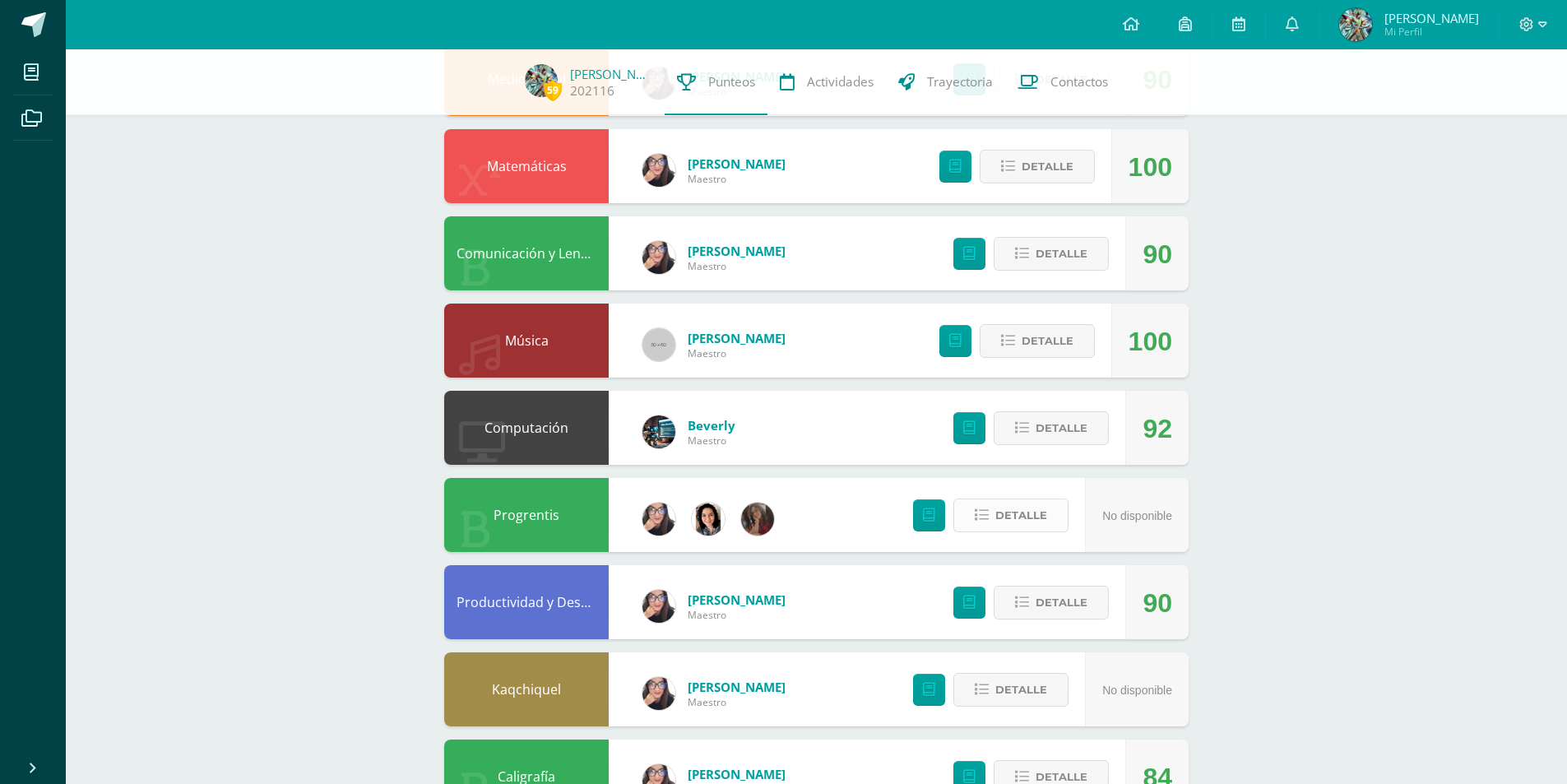
click at [1029, 522] on span "Detalle" at bounding box center [1021, 515] width 52 height 31
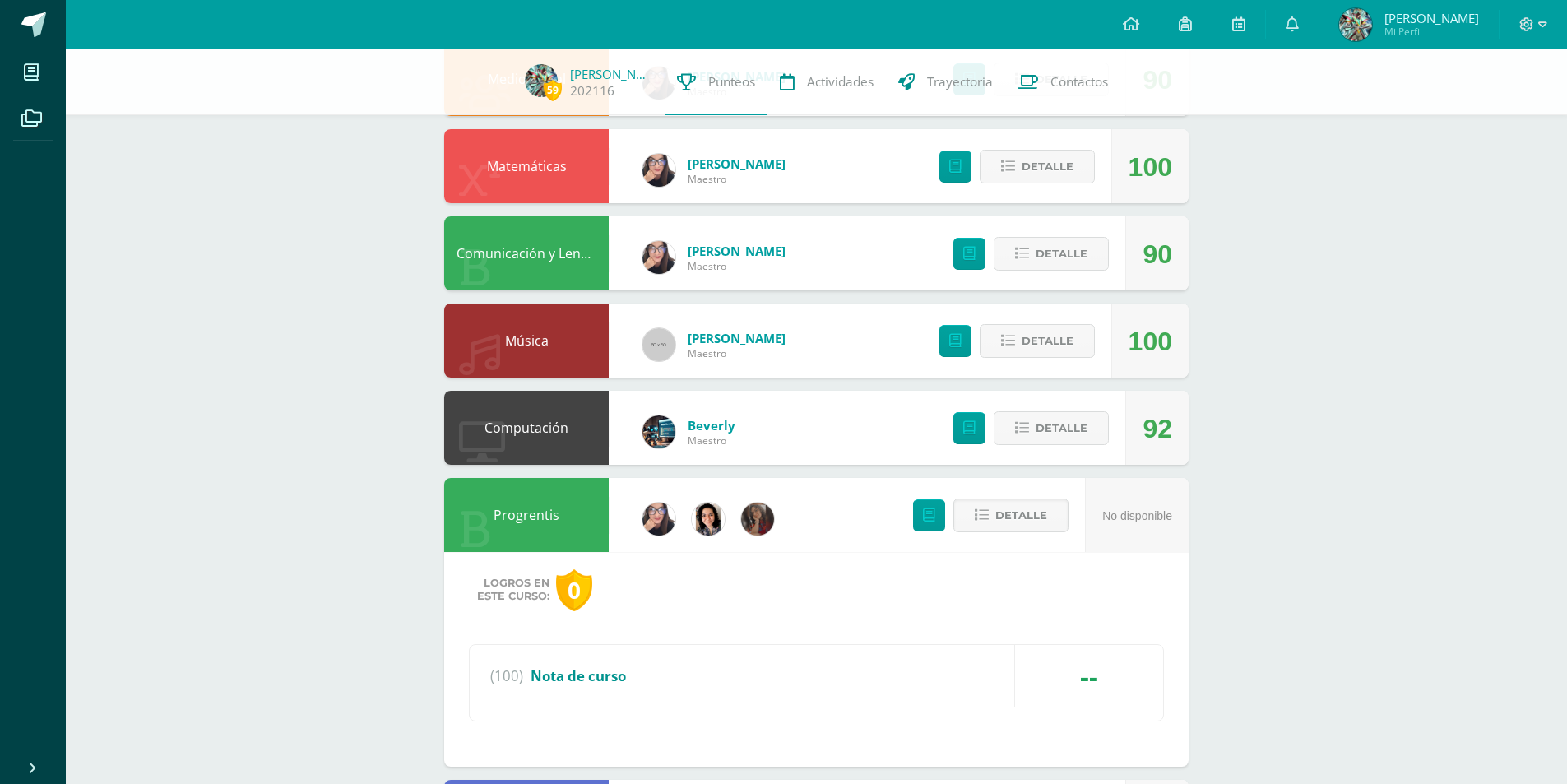
click at [613, 675] on span "Nota de curso" at bounding box center [578, 675] width 96 height 19
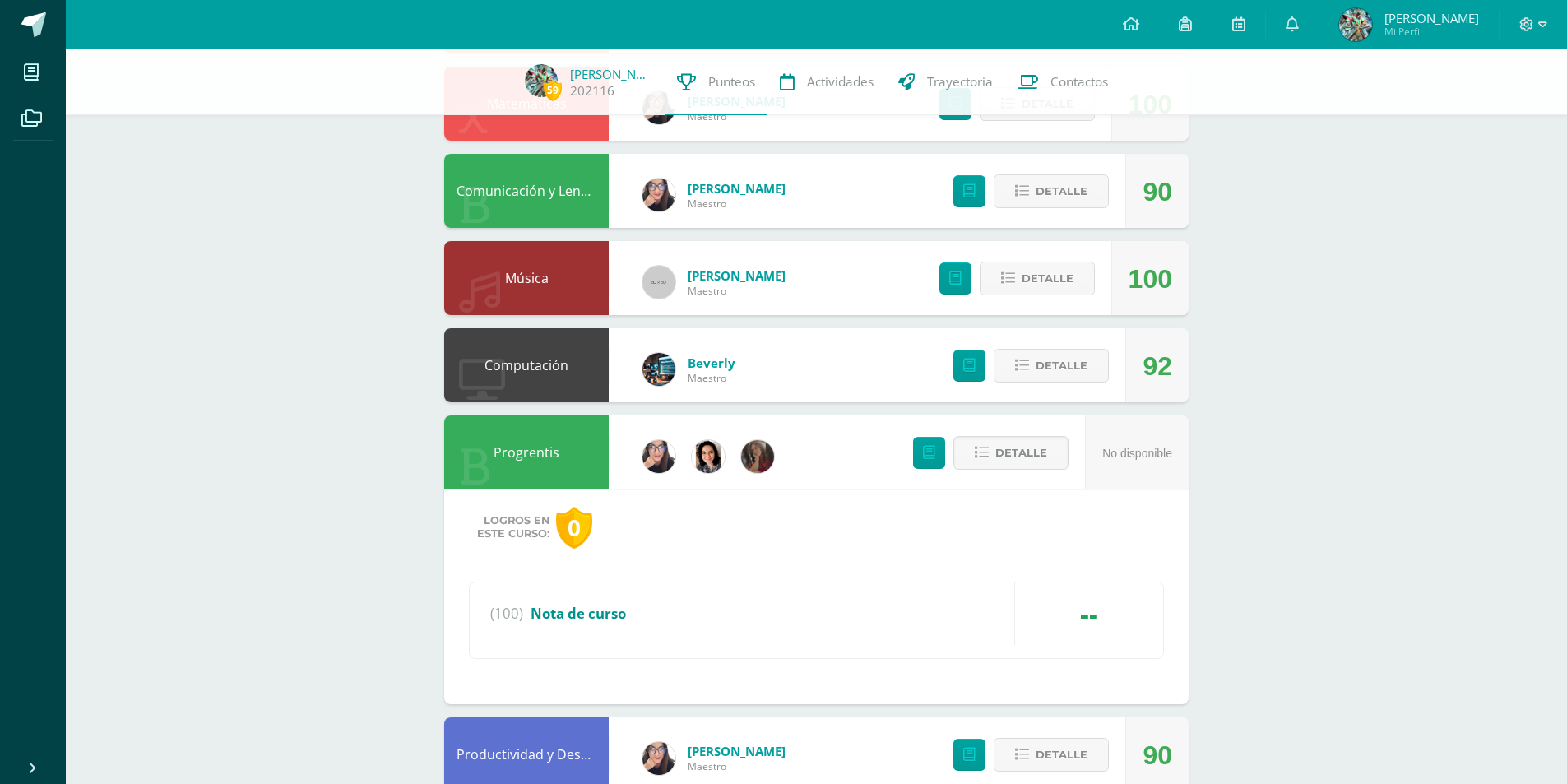
scroll to position [730, 0]
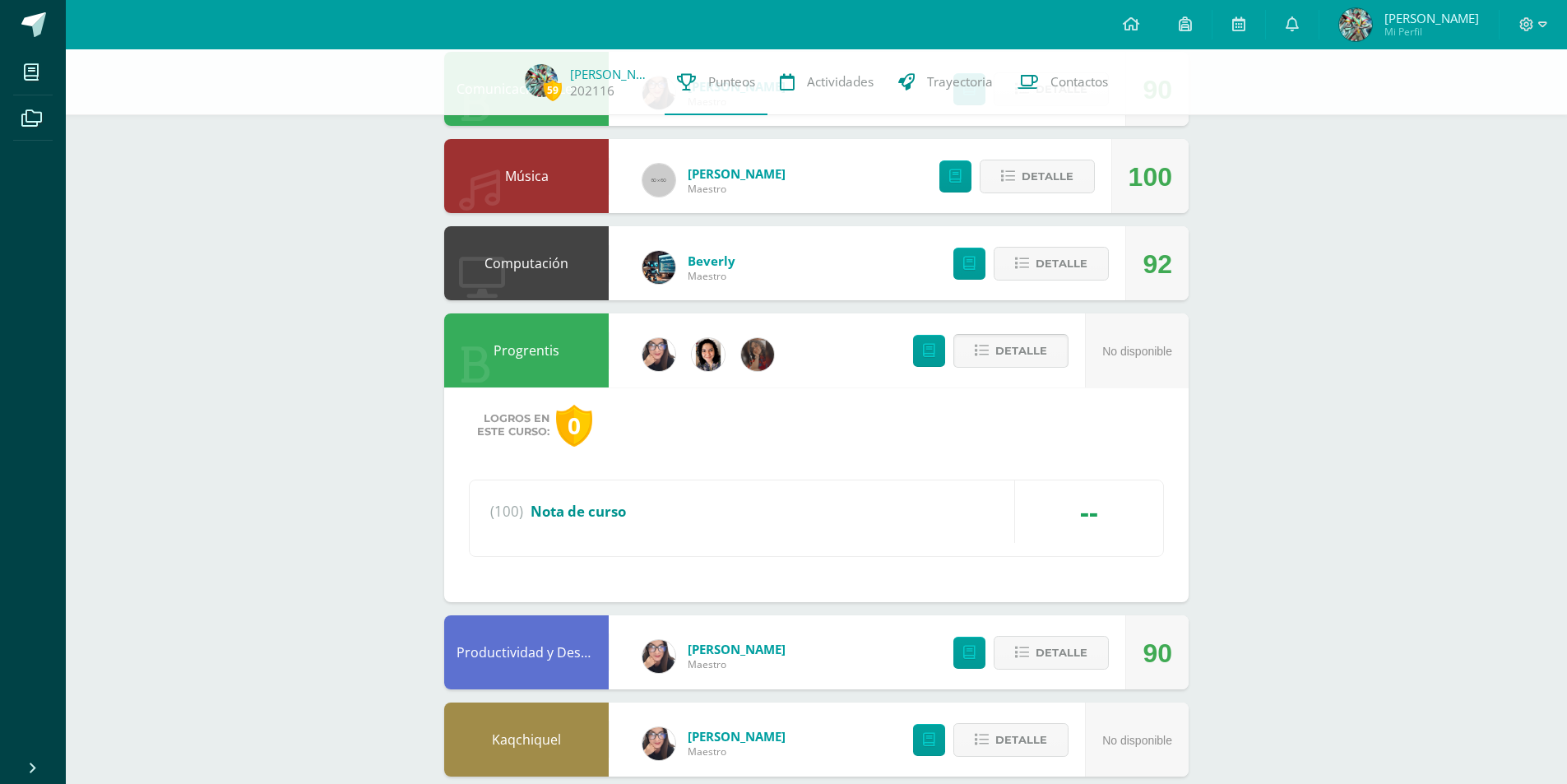
click at [1023, 337] on span "Detalle" at bounding box center [1021, 350] width 52 height 31
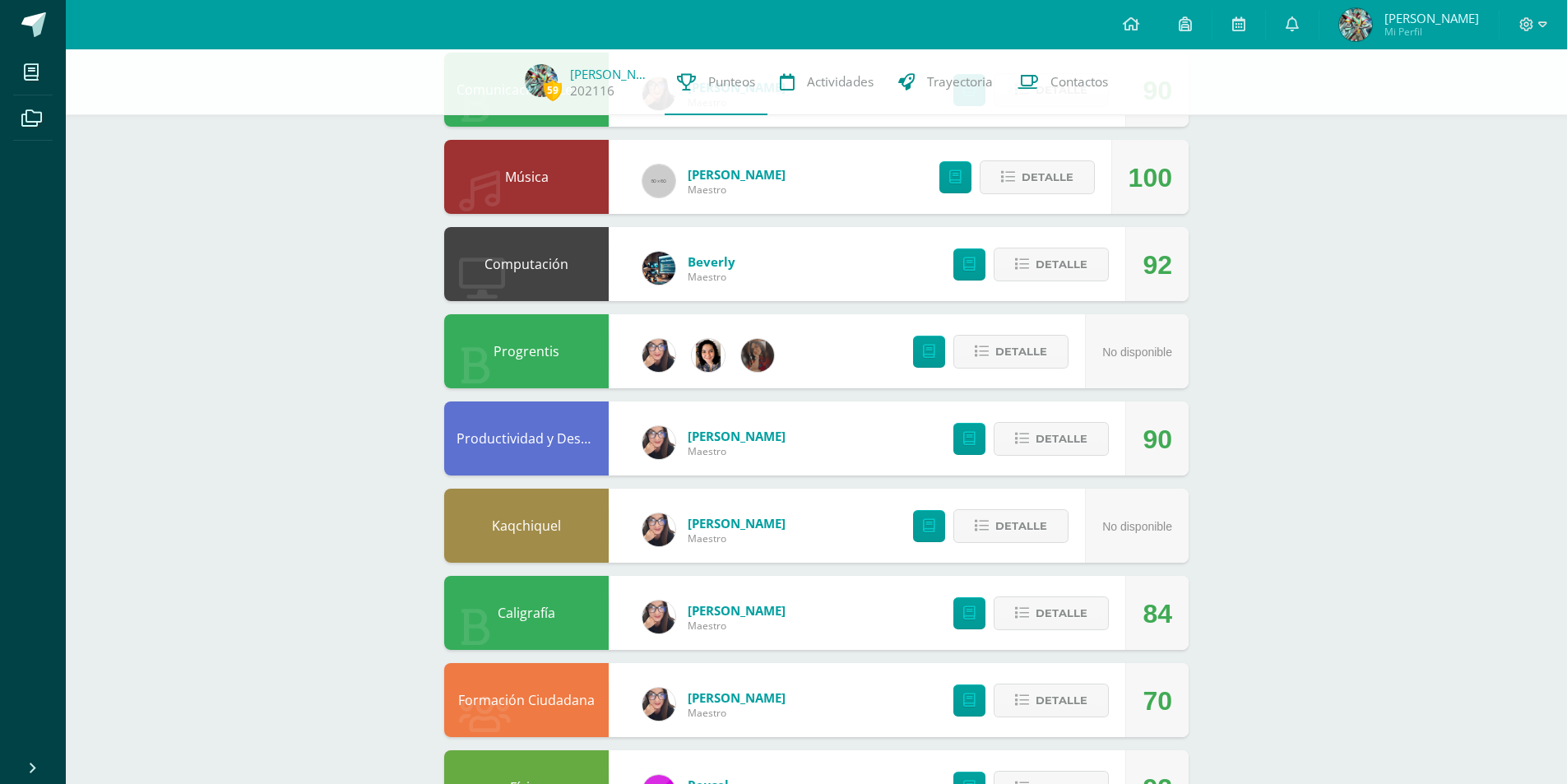
click at [471, 185] on div at bounding box center [480, 185] width 41 height 74
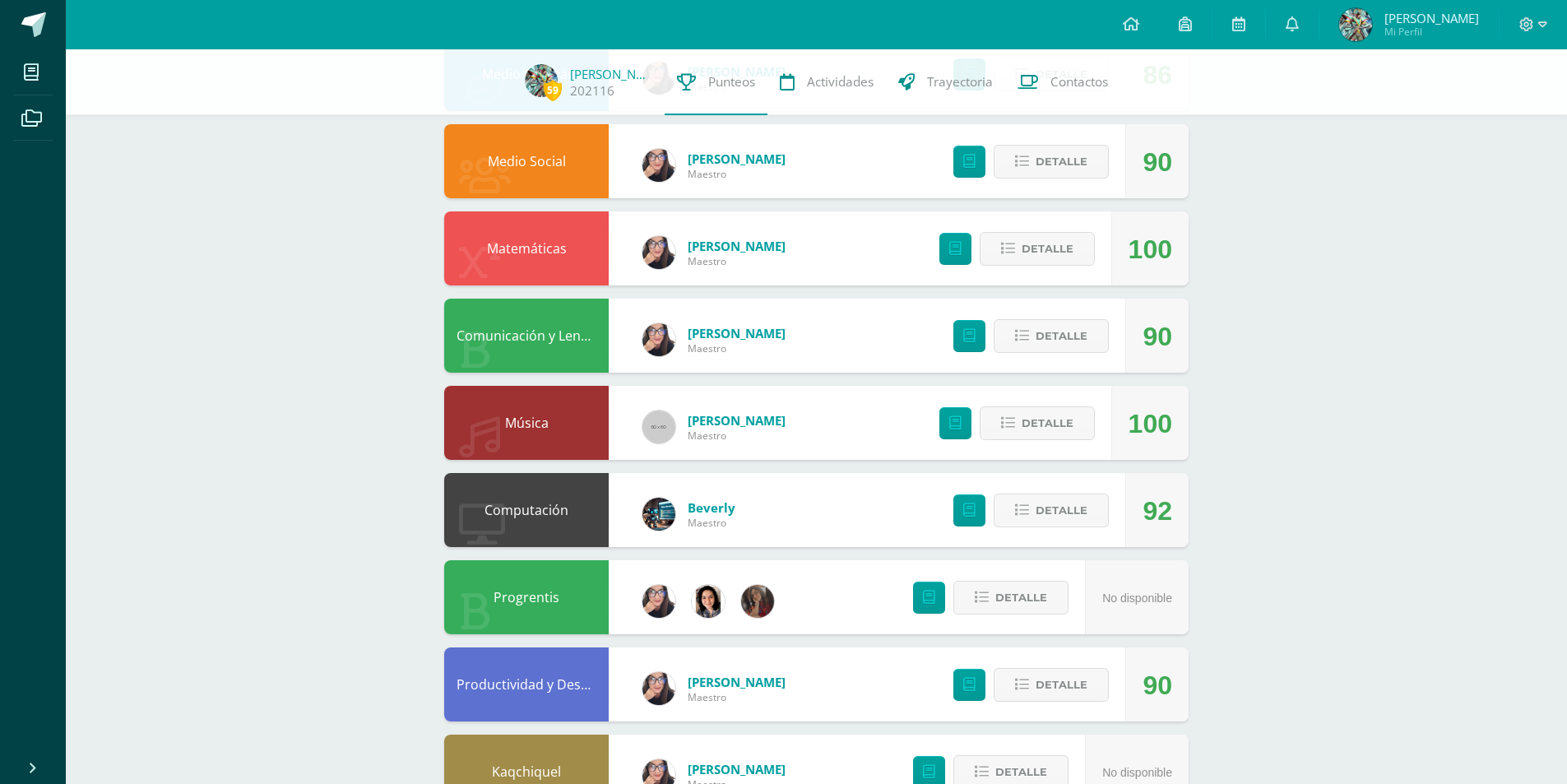
click at [473, 416] on icon at bounding box center [480, 437] width 41 height 41
click at [1028, 424] on span "Detalle" at bounding box center [1048, 423] width 52 height 31
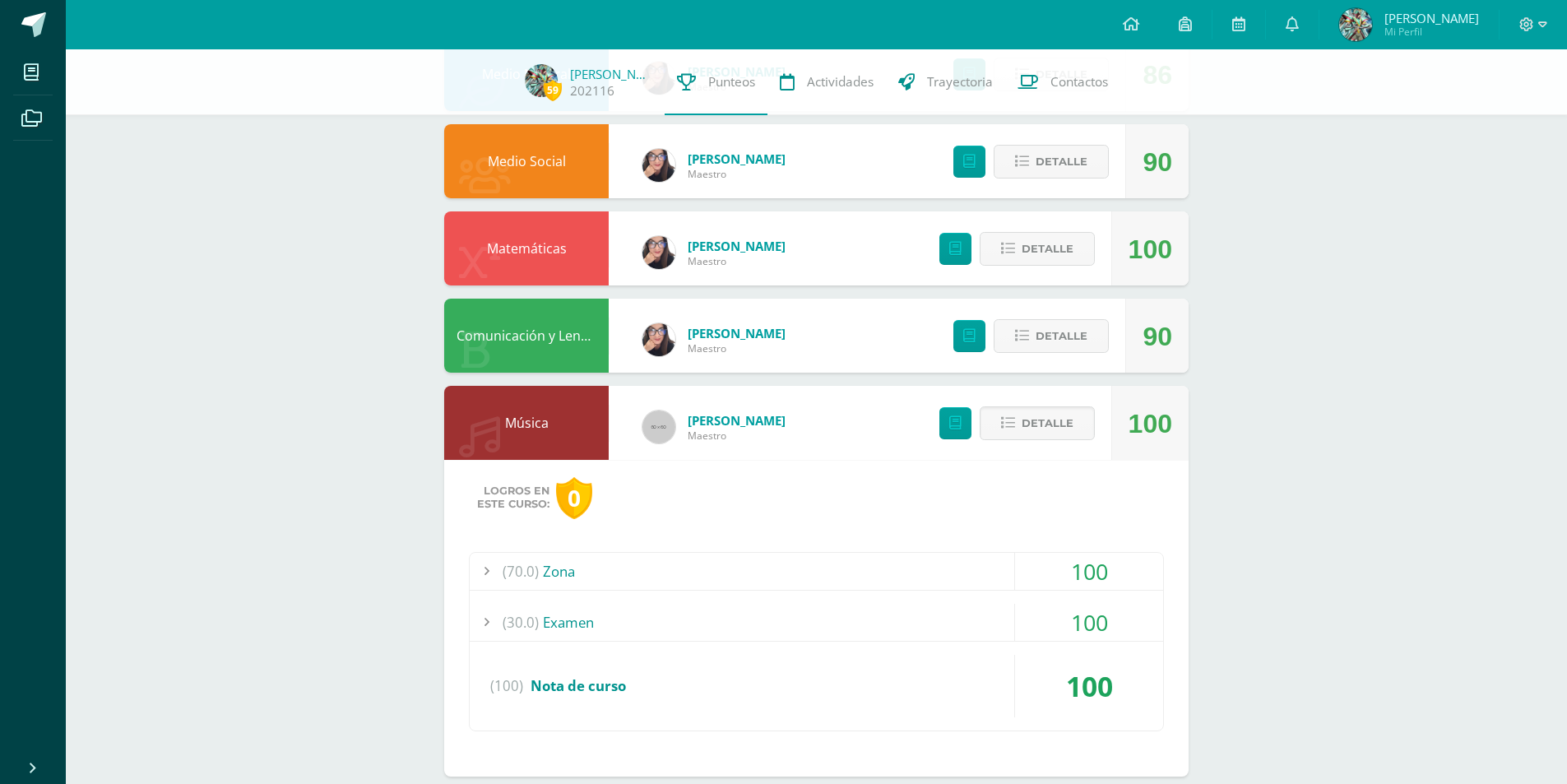
click at [1072, 566] on div "100" at bounding box center [1089, 571] width 148 height 37
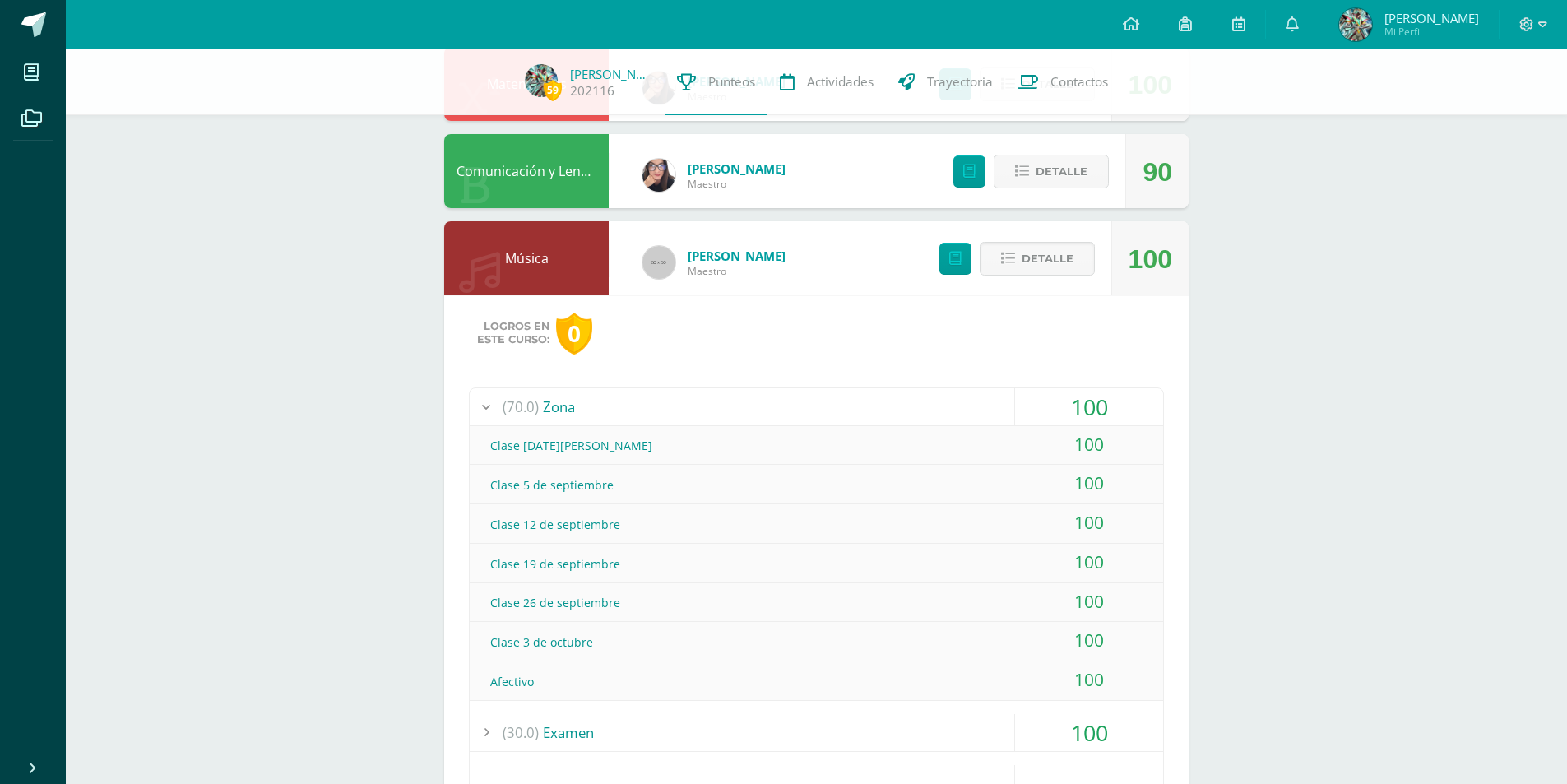
scroll to position [730, 0]
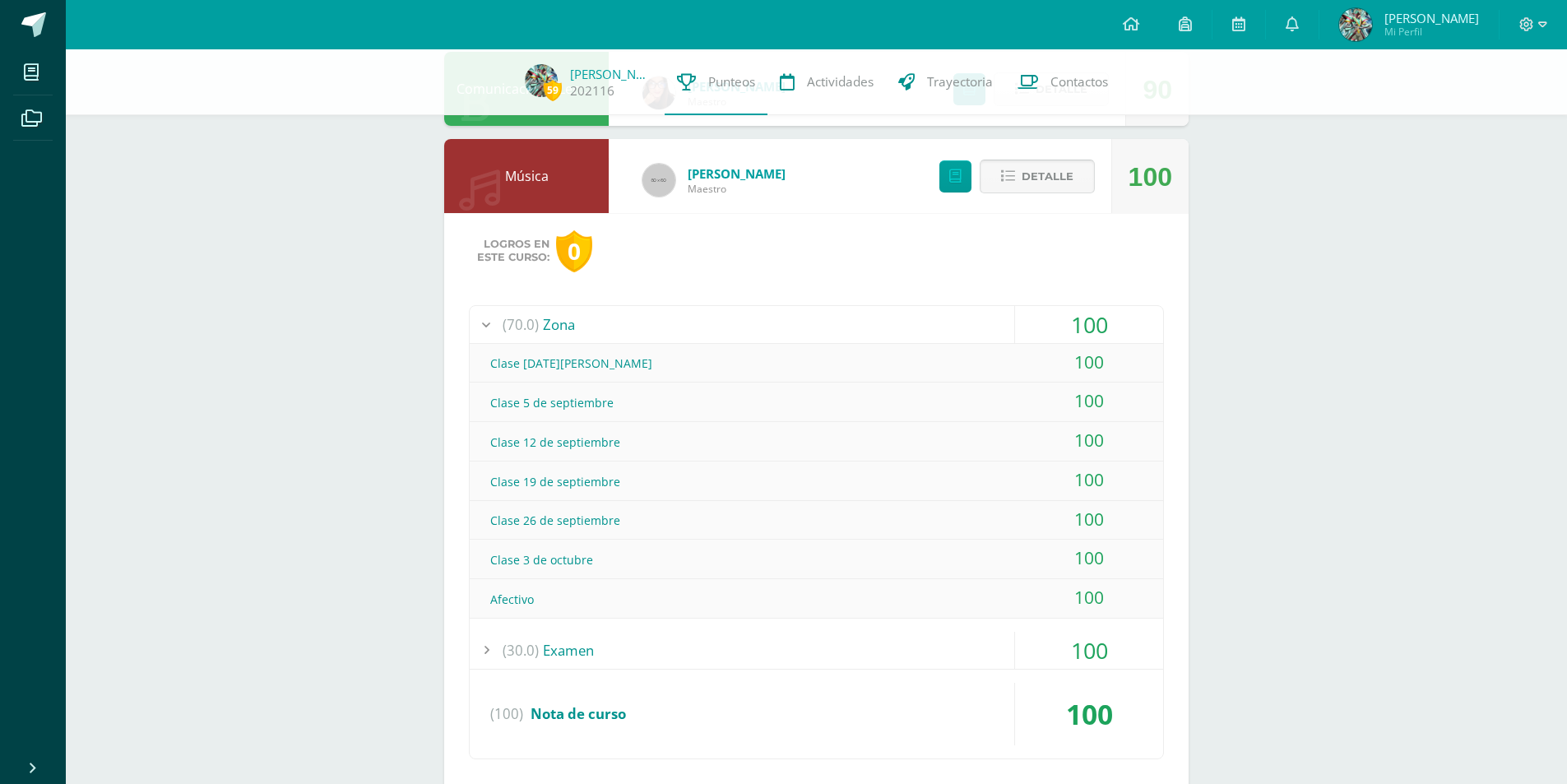
click at [1021, 170] on button "Detalle" at bounding box center [1037, 177] width 115 height 34
